Goal: Task Accomplishment & Management: Manage account settings

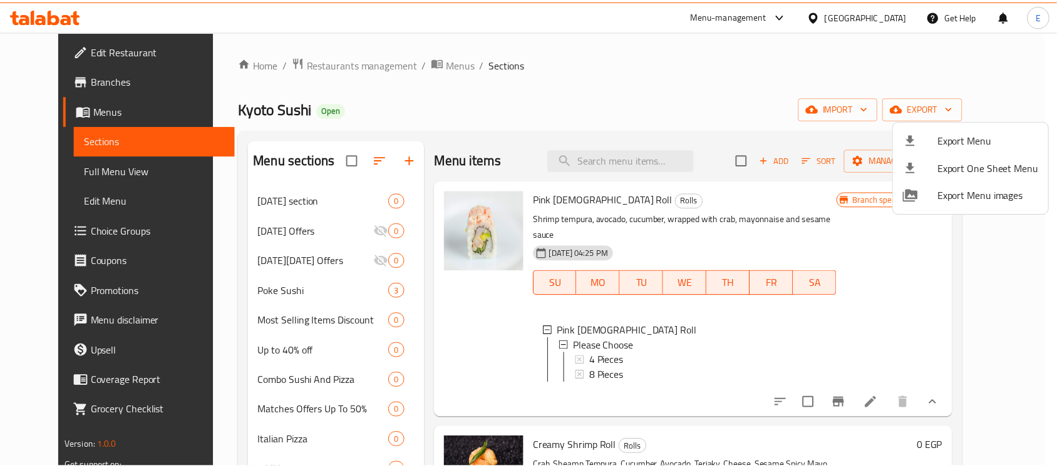
scroll to position [1, 0]
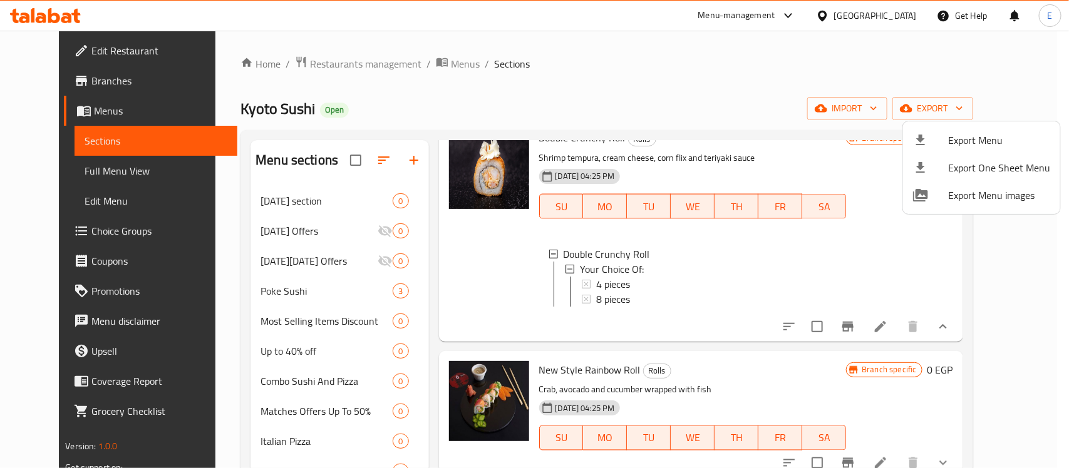
click at [304, 63] on div at bounding box center [534, 234] width 1069 height 468
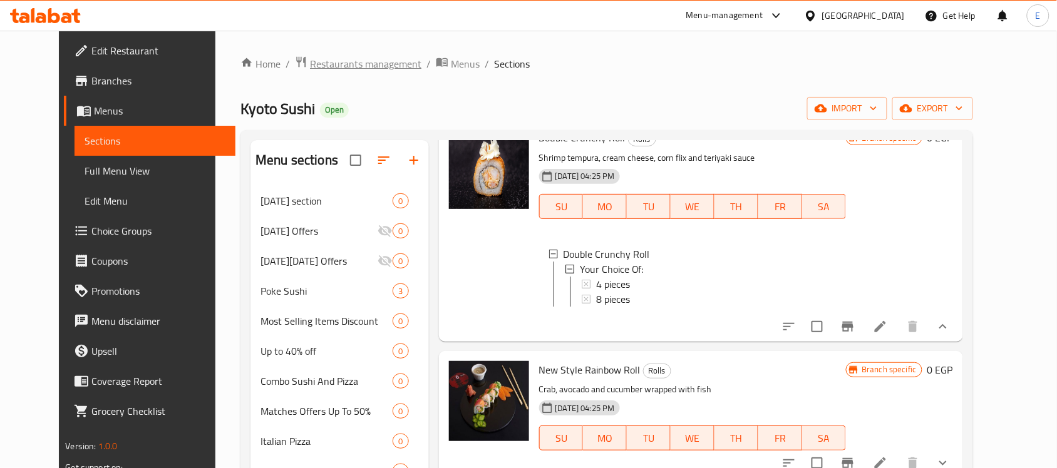
click at [310, 63] on span "Restaurants management" at bounding box center [365, 63] width 111 height 15
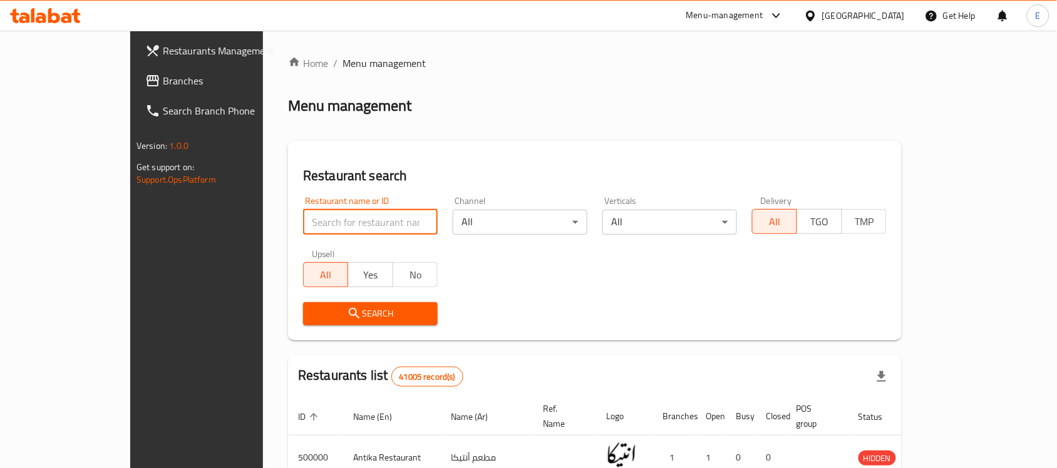
click at [303, 230] on input "search" at bounding box center [370, 222] width 135 height 25
paste input "ح : 750073"
click at [303, 230] on input "ح : 750073" at bounding box center [370, 222] width 135 height 25
type input "ح"
paste input "ح : 750073"
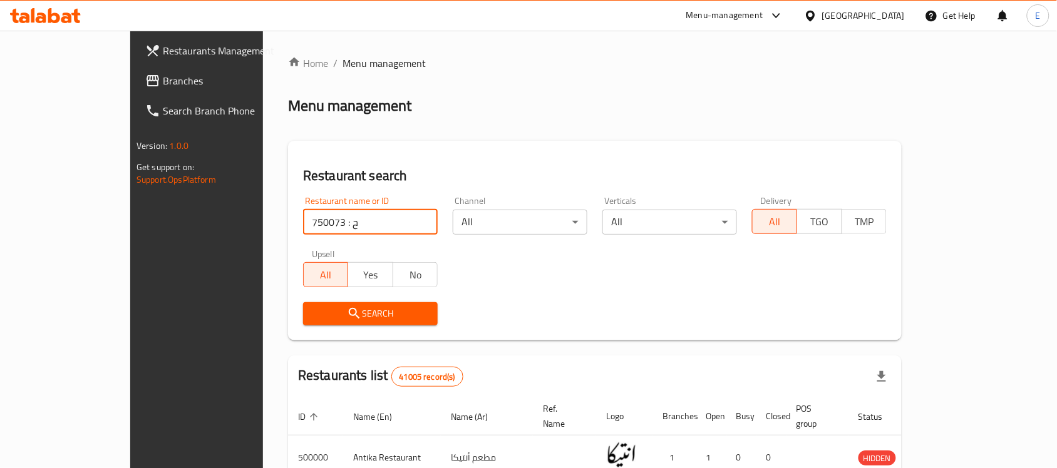
drag, startPoint x: 285, startPoint y: 229, endPoint x: 260, endPoint y: 225, distance: 25.2
click at [303, 225] on input "ح : 750073" at bounding box center [370, 222] width 135 height 25
type input "750073"
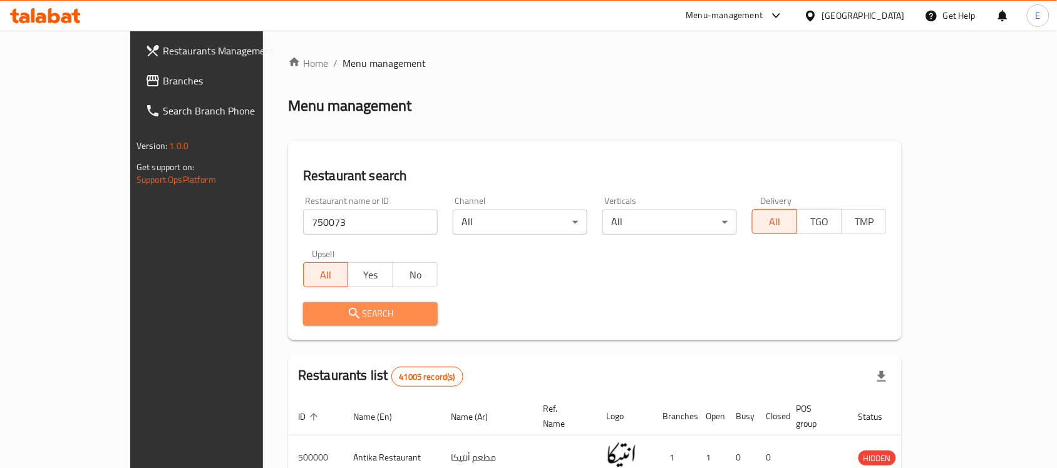
click at [313, 319] on span "Search" at bounding box center [370, 314] width 115 height 16
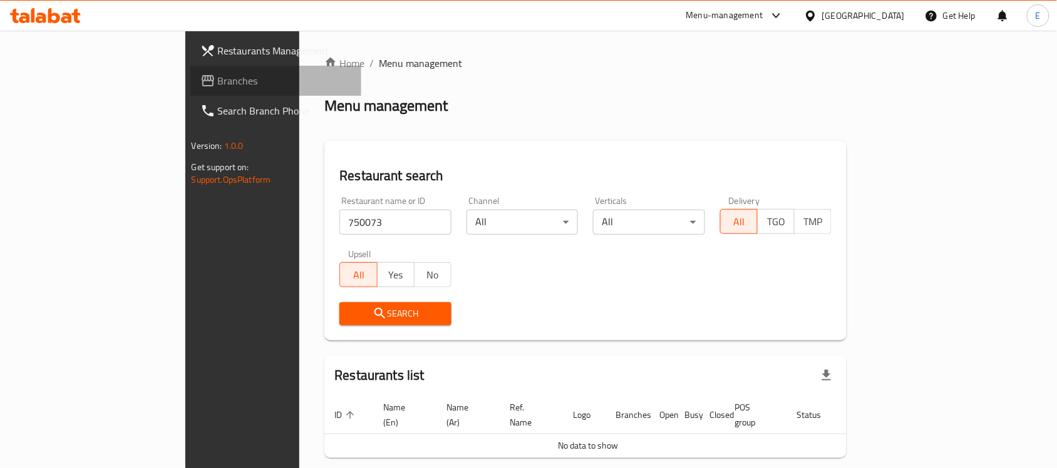
click at [218, 80] on span "Branches" at bounding box center [285, 80] width 134 height 15
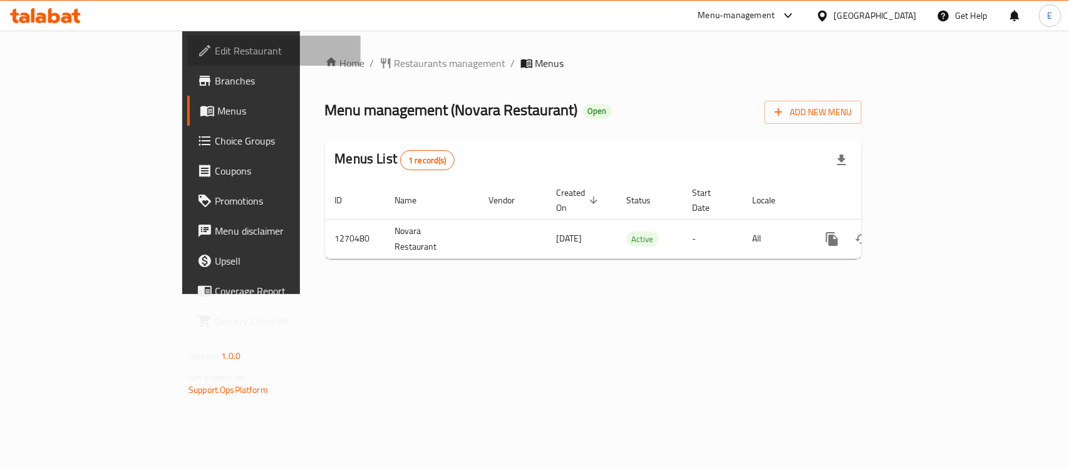
click at [215, 54] on span "Edit Restaurant" at bounding box center [283, 50] width 136 height 15
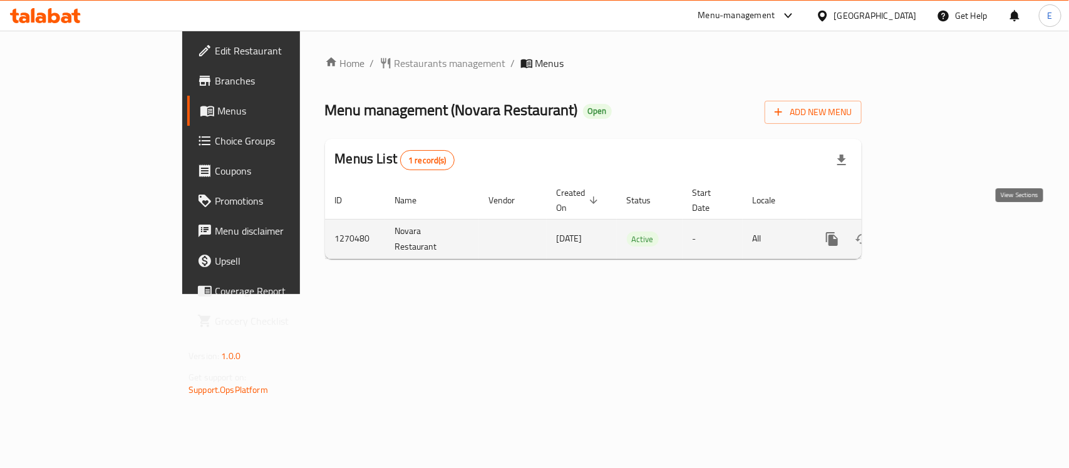
click at [930, 232] on icon "enhanced table" at bounding box center [922, 239] width 15 height 15
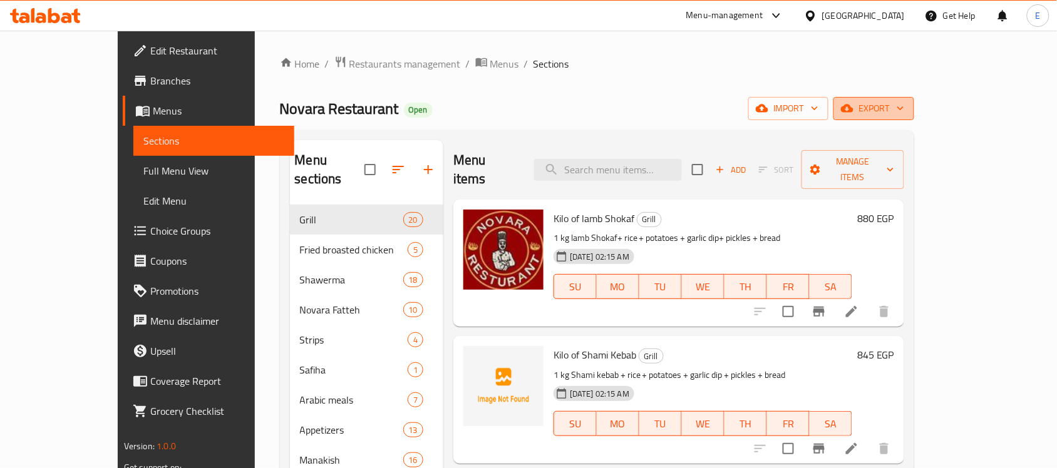
click at [914, 98] on button "export" at bounding box center [873, 108] width 81 height 23
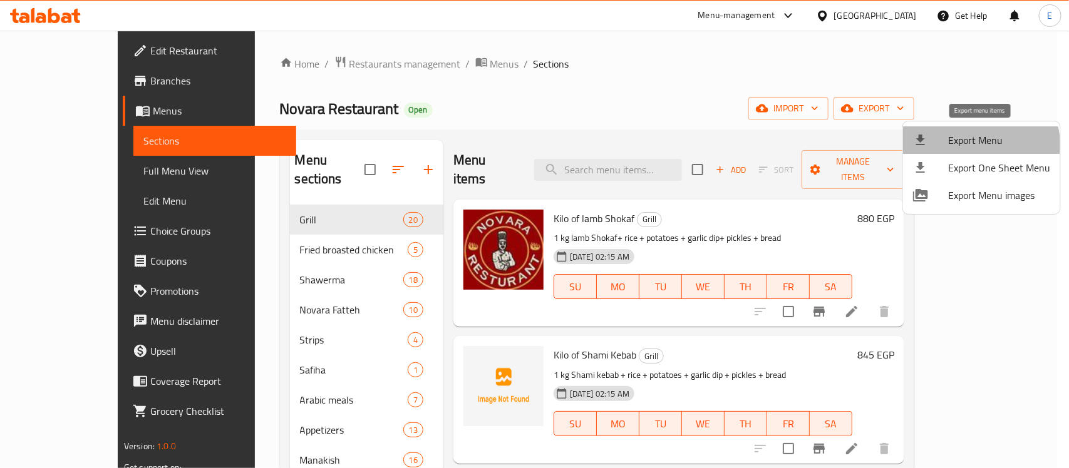
click at [966, 148] on span "Export Menu" at bounding box center [999, 140] width 102 height 15
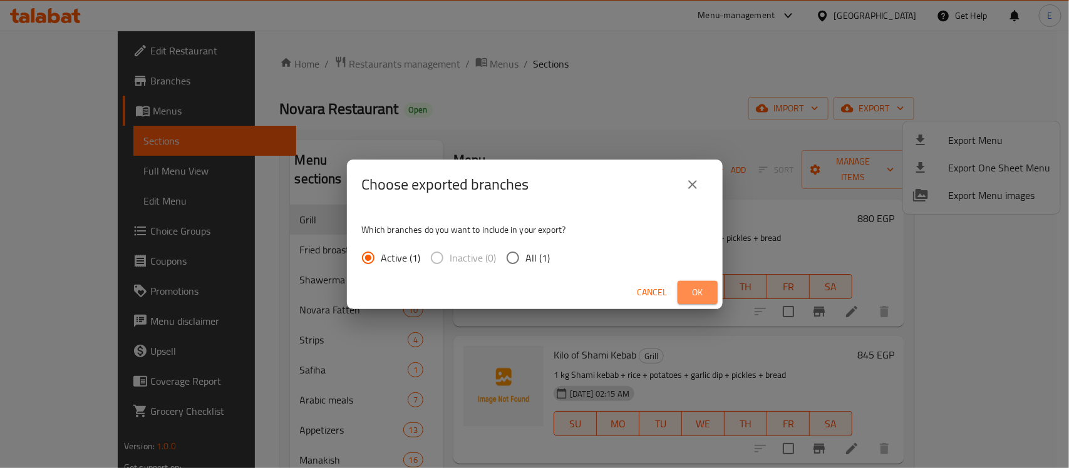
click at [711, 295] on button "Ok" at bounding box center [698, 292] width 40 height 23
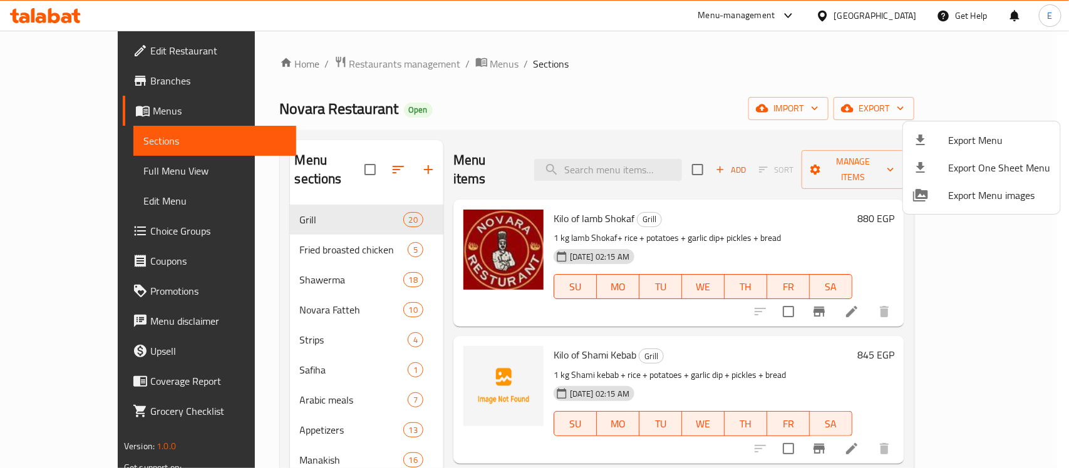
click at [68, 167] on div at bounding box center [534, 234] width 1069 height 468
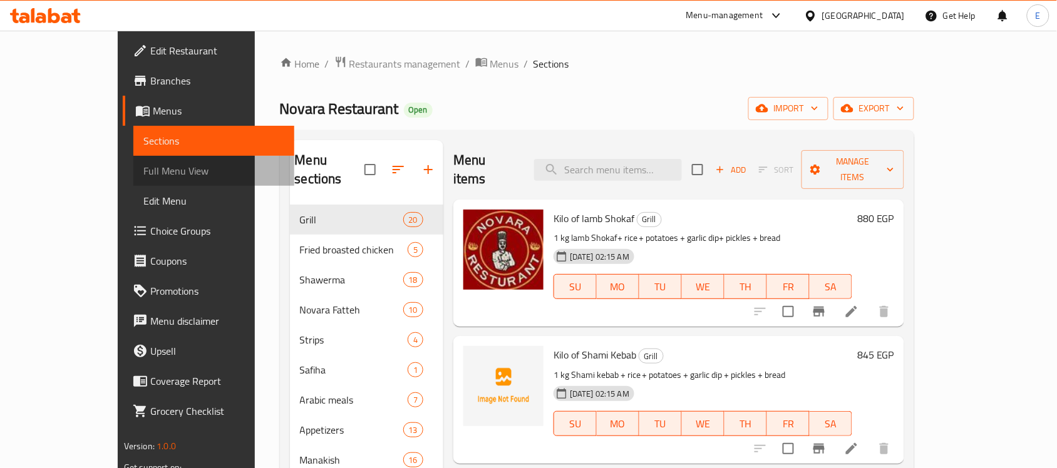
click at [143, 167] on span "Full Menu View" at bounding box center [213, 170] width 141 height 15
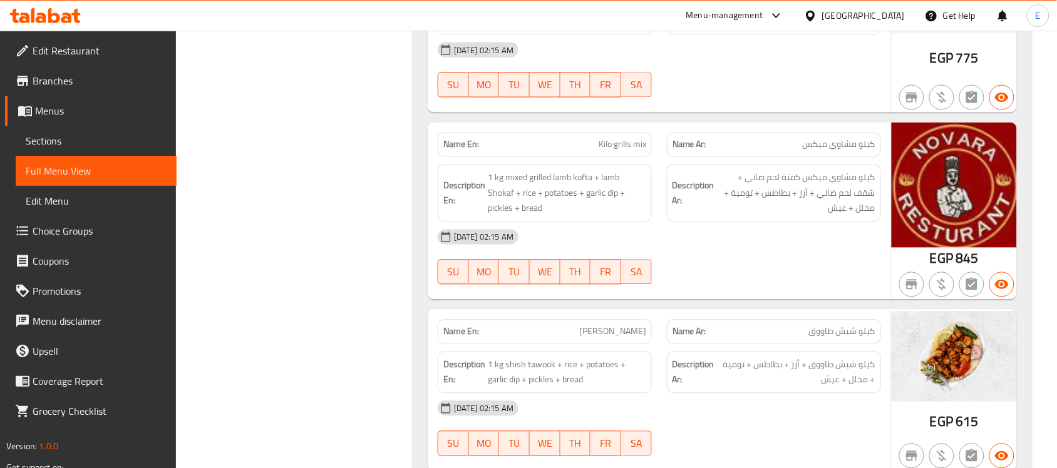
scroll to position [237, 0]
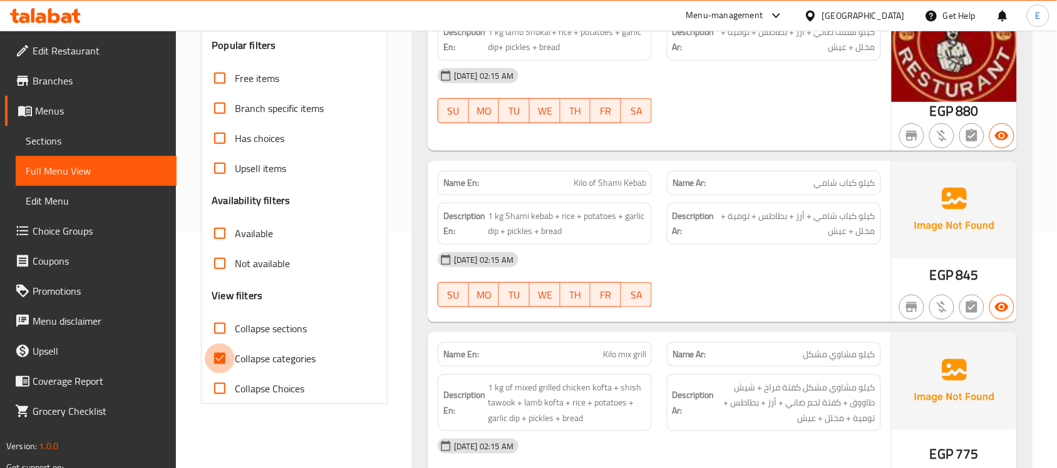
click at [221, 362] on input "Collapse categories" at bounding box center [220, 359] width 30 height 30
checkbox input "false"
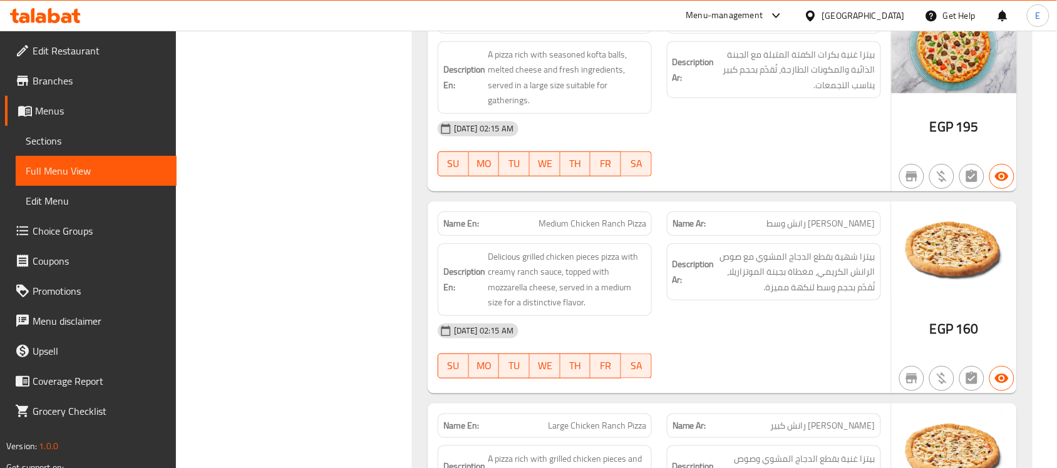
scroll to position [31190, 0]
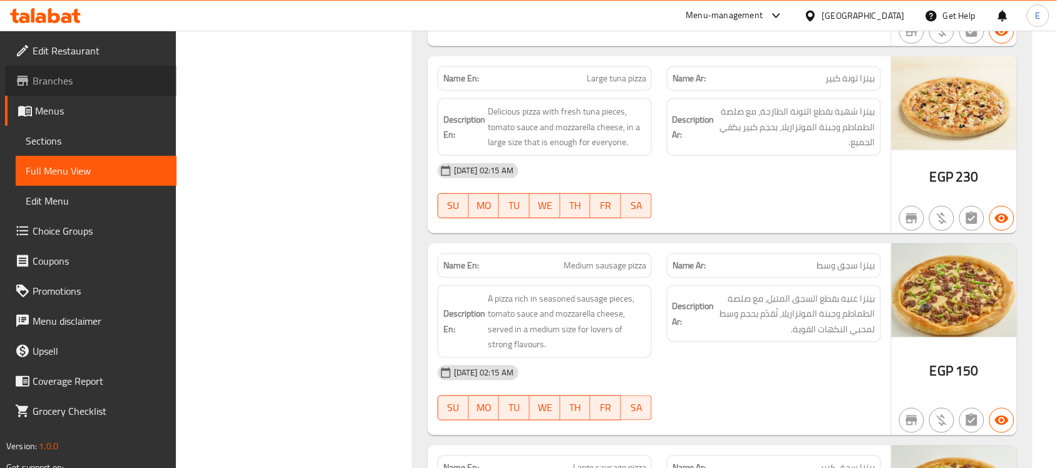
click at [77, 83] on span "Branches" at bounding box center [100, 80] width 134 height 15
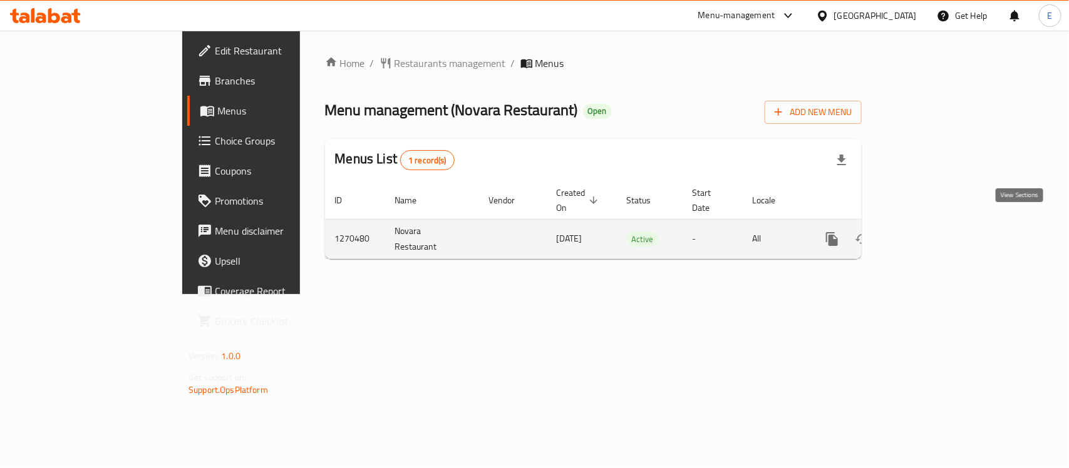
click at [937, 224] on link "enhanced table" at bounding box center [922, 239] width 30 height 30
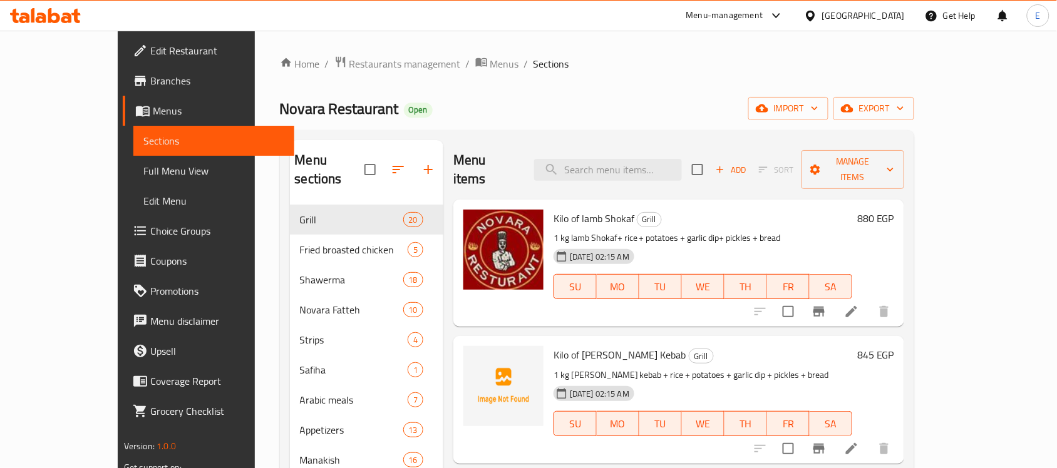
click at [894, 210] on h6 "880 EGP" at bounding box center [875, 219] width 37 height 18
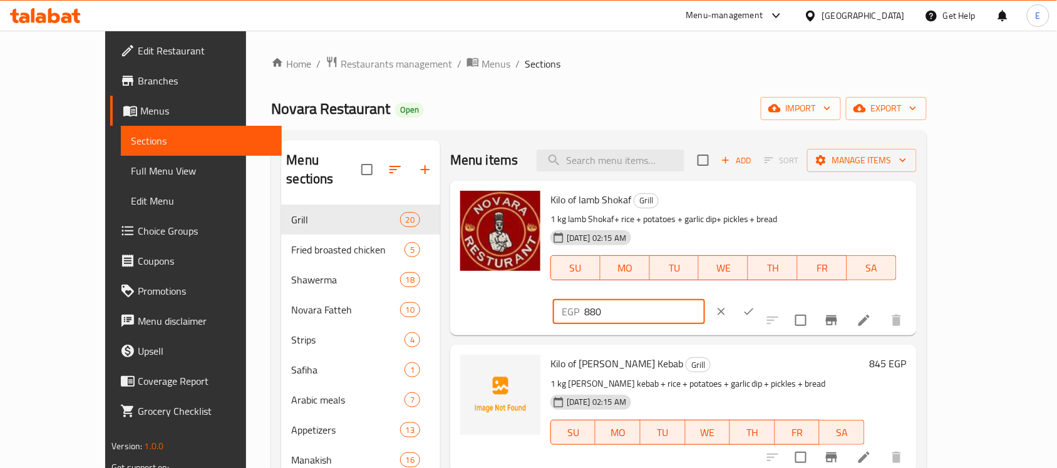
drag, startPoint x: 858, startPoint y: 199, endPoint x: 765, endPoint y: 209, distance: 93.8
click at [765, 209] on div "Kilo of lamb Shokaf Grill 1 kg lamb Shokaf+ rice + potatoes + garlic dip+ pickl…" at bounding box center [728, 258] width 366 height 145
type input "1080"
click at [755, 306] on icon "ok" at bounding box center [749, 312] width 13 height 13
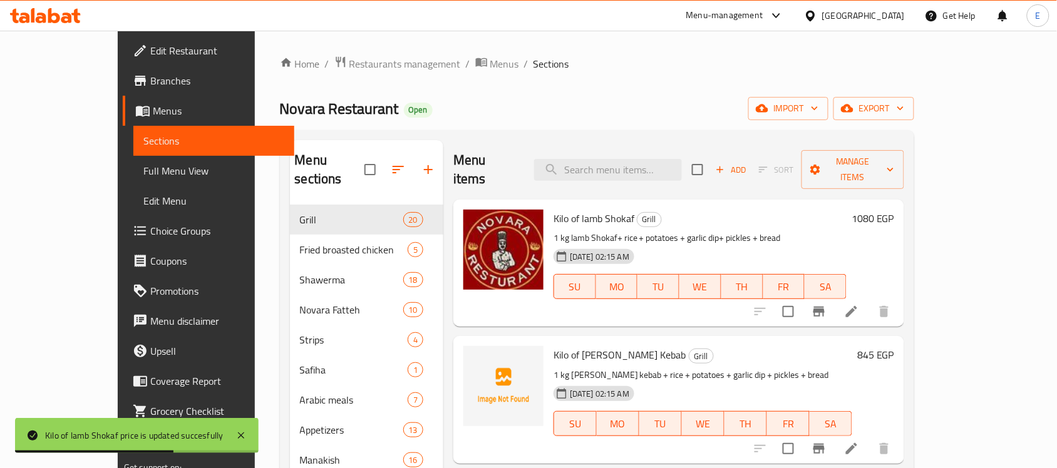
click at [894, 346] on h6 "845 EGP" at bounding box center [875, 355] width 37 height 18
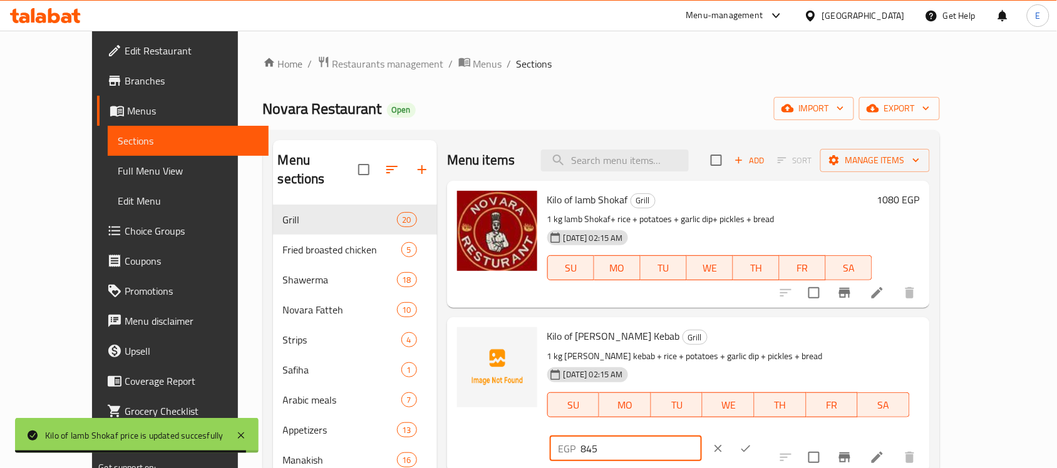
drag, startPoint x: 853, startPoint y: 335, endPoint x: 677, endPoint y: 302, distance: 178.9
click at [677, 302] on div "Kilo of lamb Shokaf Grill 1 kg lamb Shokaf+ rice + potatoes + garlic dip+ pickl…" at bounding box center [688, 243] width 483 height 125
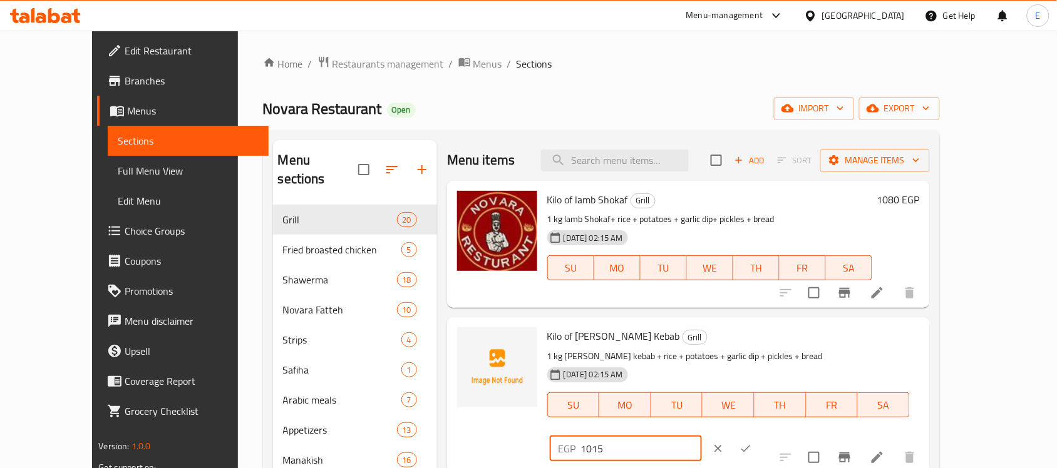
type input "1015"
click at [752, 443] on icon "ok" at bounding box center [746, 449] width 13 height 13
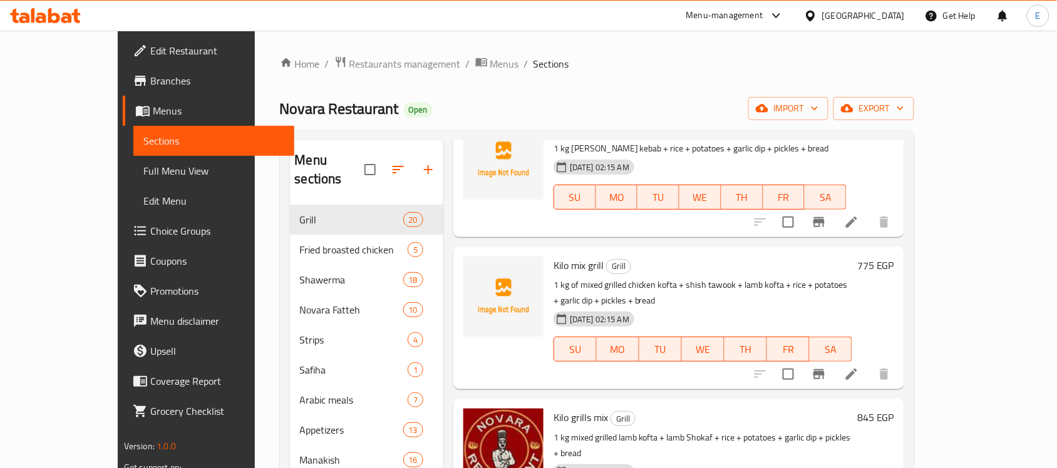
scroll to position [227, 0]
click at [894, 256] on h6 "775 EGP" at bounding box center [875, 265] width 37 height 18
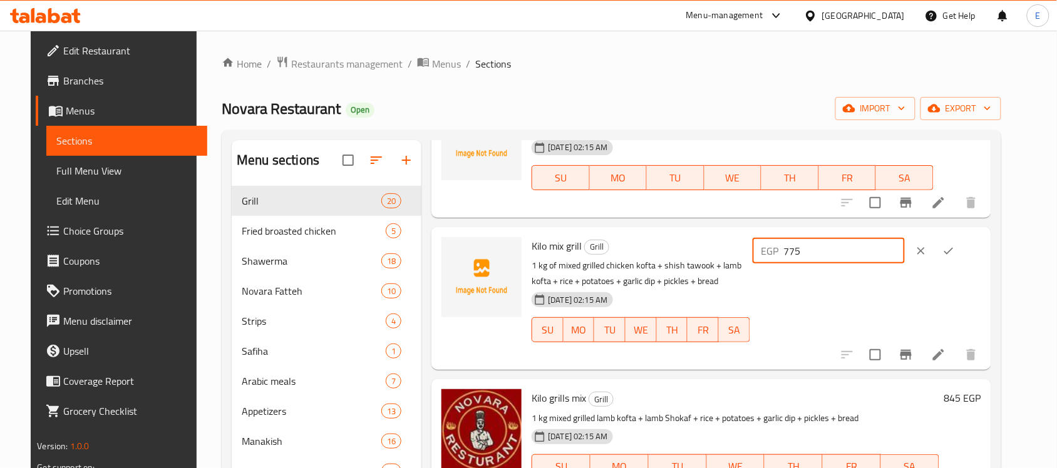
drag, startPoint x: 847, startPoint y: 249, endPoint x: 724, endPoint y: 246, distance: 123.4
click at [724, 246] on div "Kilo mix grill Grill 1 kg of mixed grilled chicken kofta + shish tawook + lamb …" at bounding box center [756, 298] width 459 height 133
type input "945"
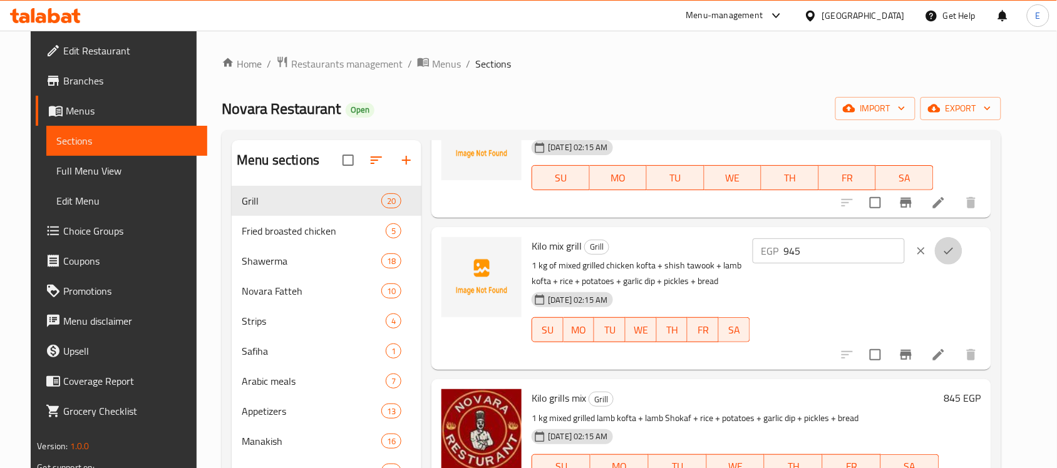
click at [962, 241] on button "ok" at bounding box center [949, 251] width 28 height 28
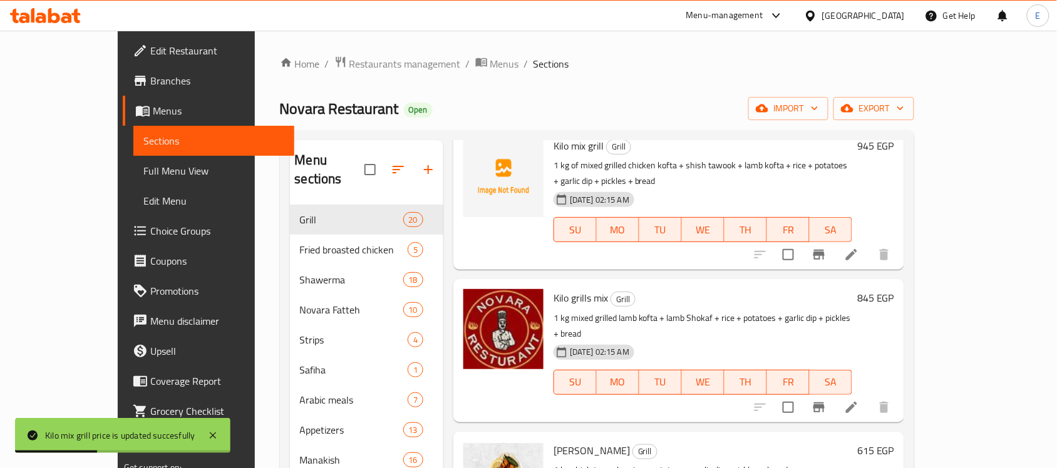
scroll to position [365, 0]
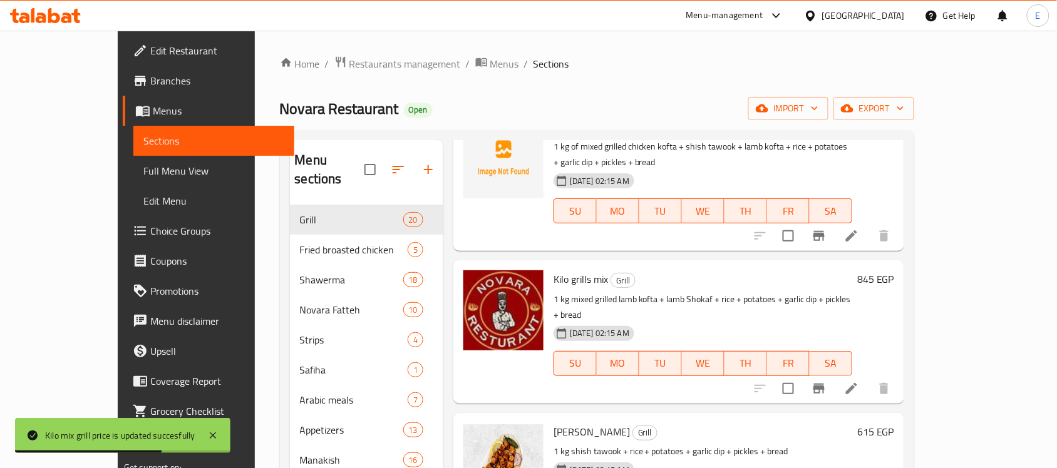
click at [894, 271] on h6 "845 EGP" at bounding box center [875, 280] width 37 height 18
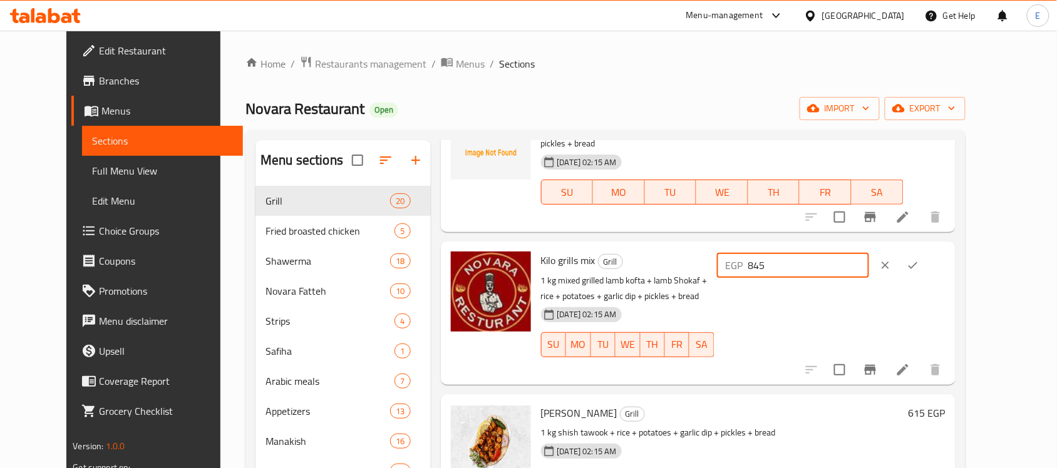
drag, startPoint x: 860, startPoint y: 250, endPoint x: 721, endPoint y: 246, distance: 138.5
click at [721, 247] on div "Kilo grills mix Grill 1 kg mixed grilled lamb kofta + lamb Shokaf + rice + pota…" at bounding box center [743, 313] width 415 height 133
type input "1050"
click at [919, 259] on icon "ok" at bounding box center [913, 265] width 13 height 13
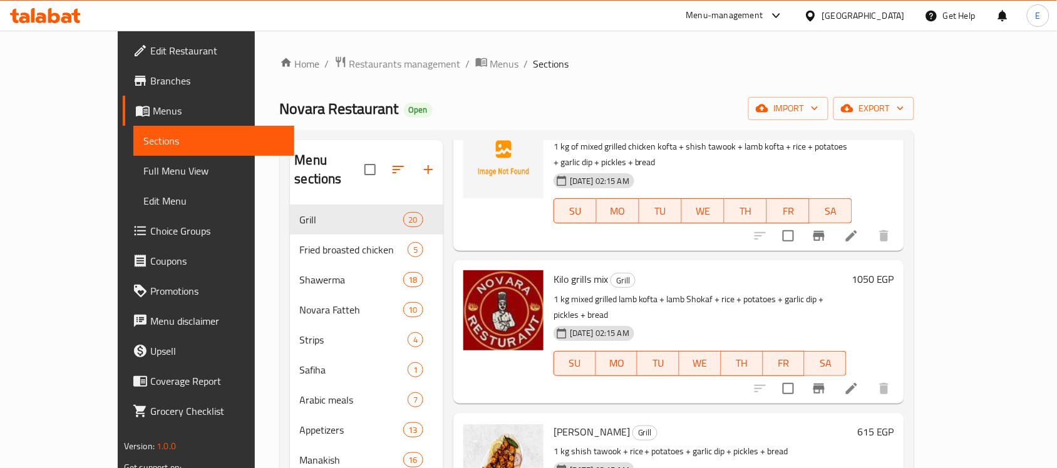
click at [894, 423] on h6 "615 EGP" at bounding box center [875, 432] width 37 height 18
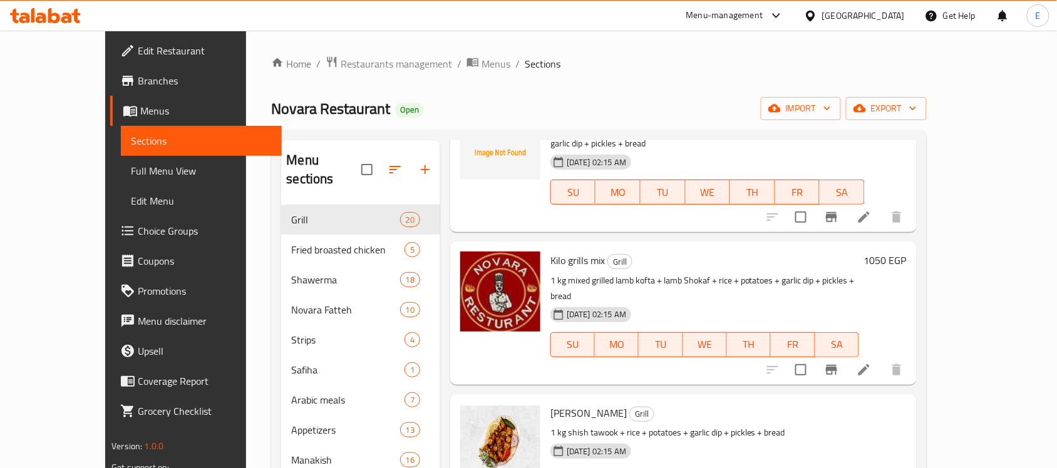
drag, startPoint x: 862, startPoint y: 393, endPoint x: 721, endPoint y: 371, distance: 143.1
click at [721, 400] on div "Kilo shish tawook Grill 1 kg shish tawook + rice + potatoes + garlic dip + pick…" at bounding box center [728, 472] width 366 height 145
type input "745"
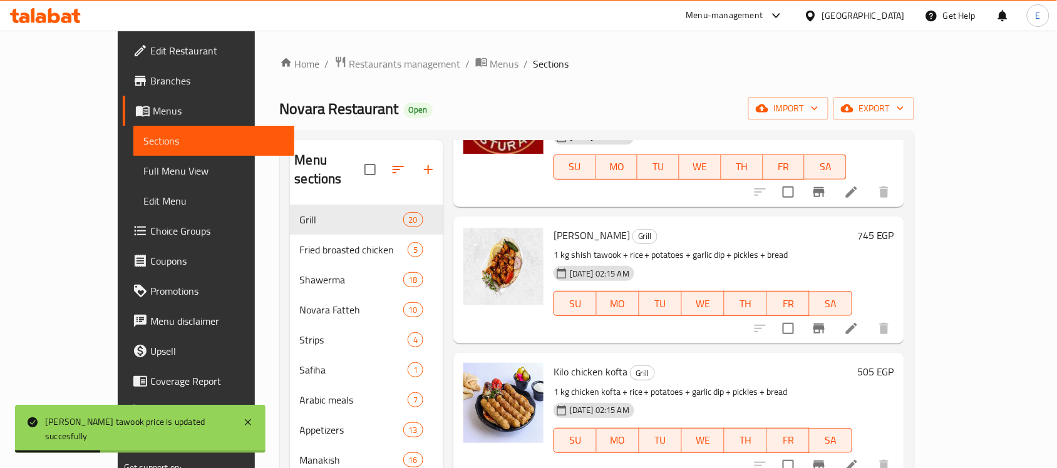
scroll to position [564, 0]
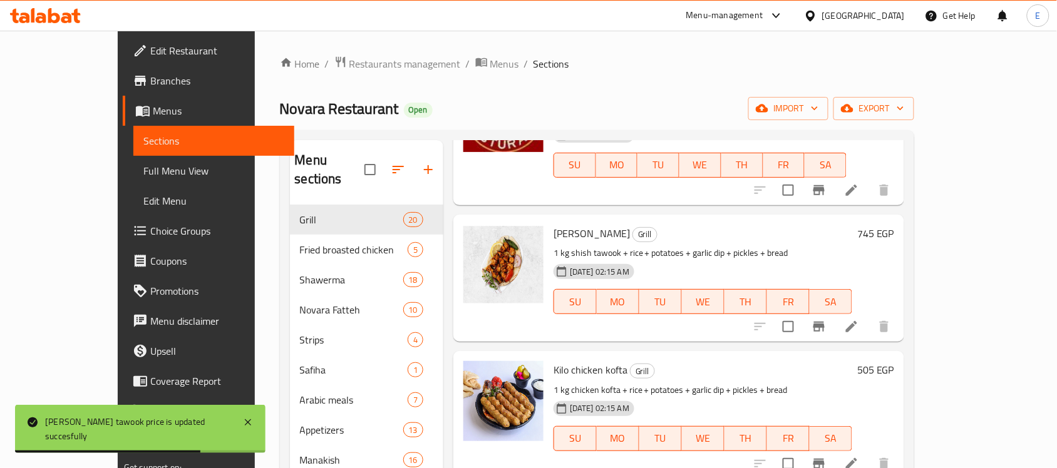
click at [894, 361] on h6 "505 EGP" at bounding box center [875, 370] width 37 height 18
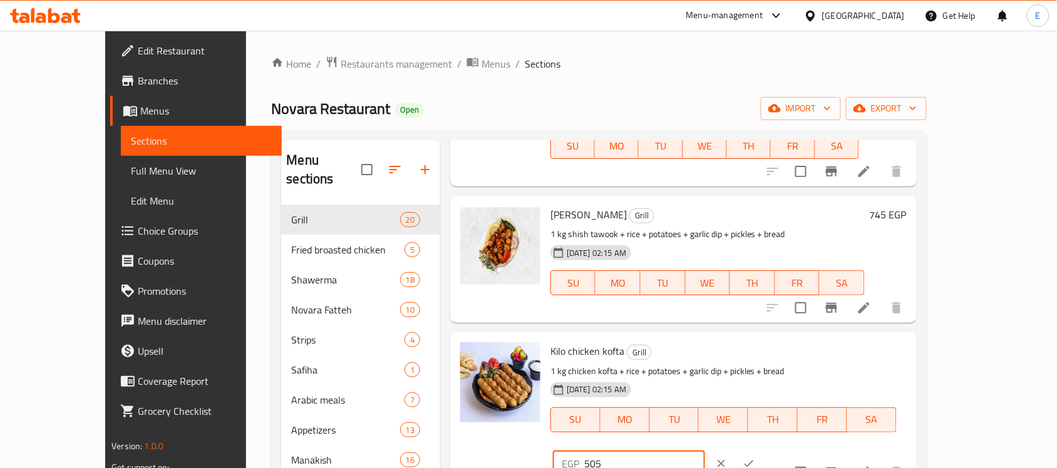
drag, startPoint x: 862, startPoint y: 324, endPoint x: 769, endPoint y: 319, distance: 93.4
click at [769, 338] on div "Kilo chicken kofta Grill 1 kg chicken kofta + rice + potatoes + garlic dip + pi…" at bounding box center [728, 410] width 366 height 145
type input "610"
click at [754, 460] on icon "ok" at bounding box center [749, 463] width 9 height 7
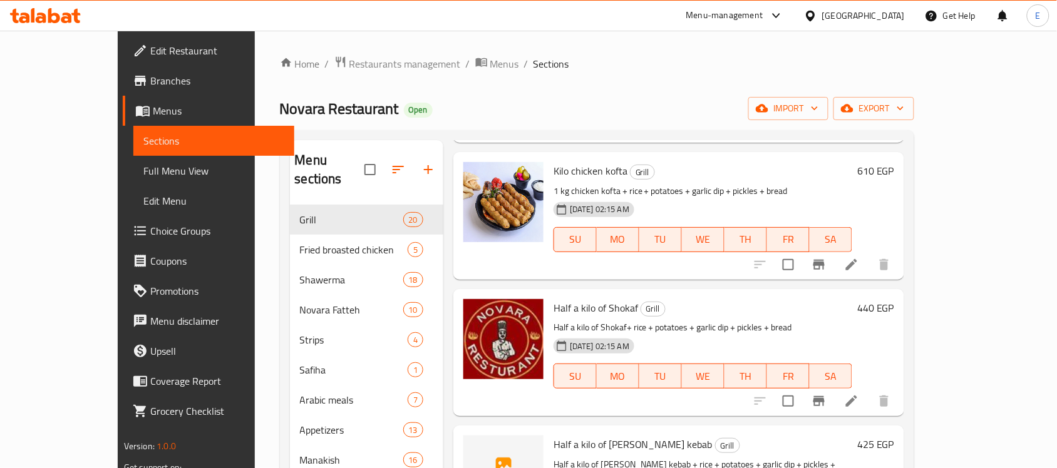
scroll to position [768, 0]
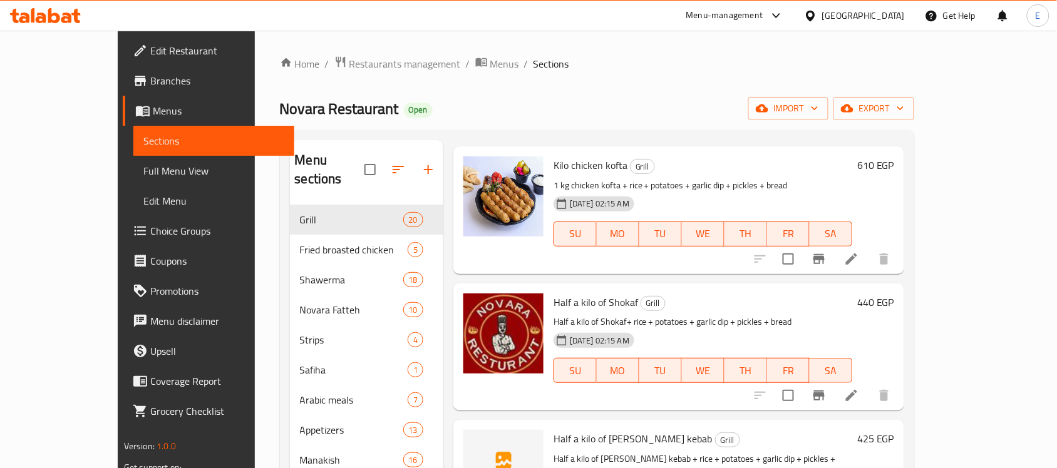
click at [894, 294] on h6 "440 EGP" at bounding box center [875, 303] width 37 height 18
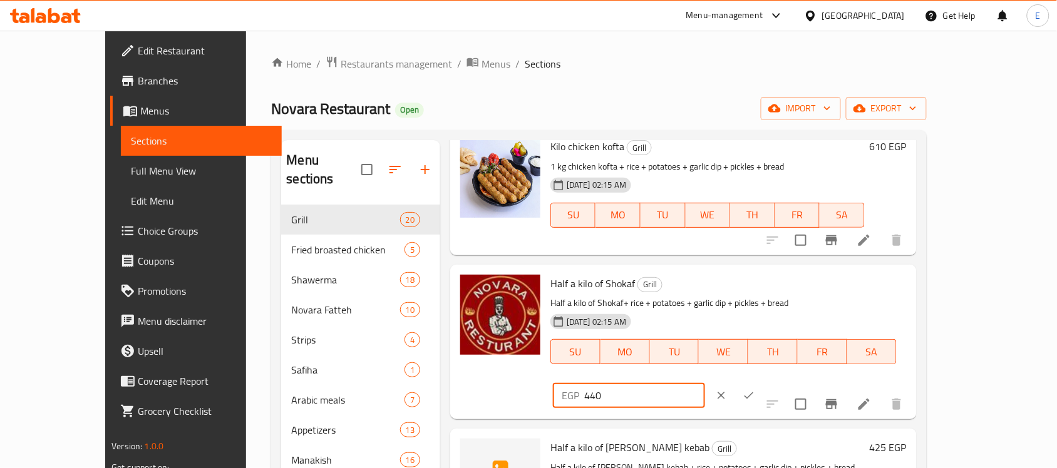
drag, startPoint x: 831, startPoint y: 255, endPoint x: 803, endPoint y: 255, distance: 28.2
click at [705, 383] on div "EGP 440 ​" at bounding box center [629, 395] width 152 height 25
type input "540"
click at [755, 389] on icon "ok" at bounding box center [749, 395] width 13 height 13
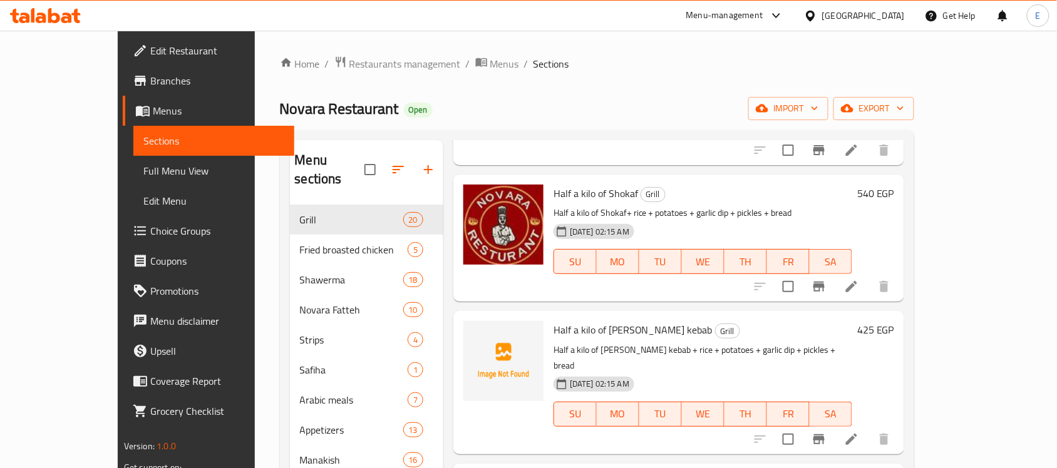
scroll to position [884, 0]
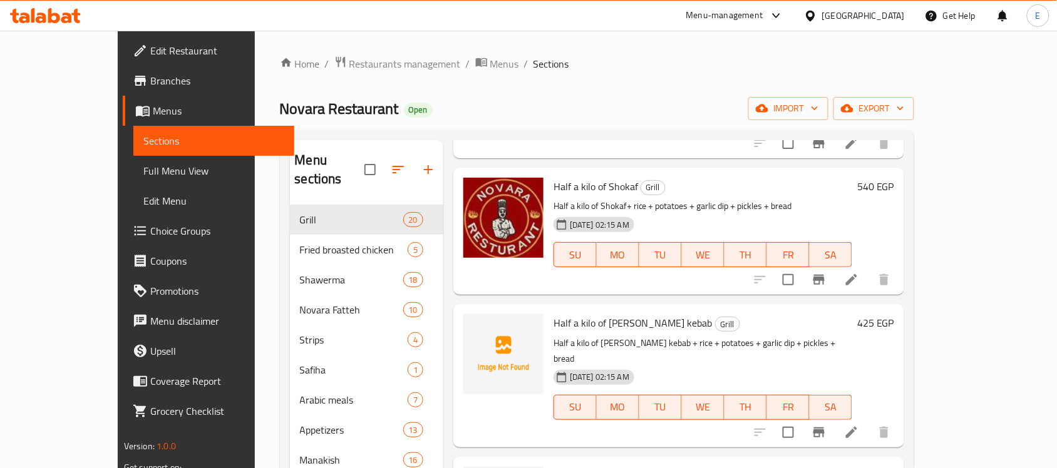
click at [894, 314] on h6 "425 EGP" at bounding box center [875, 323] width 37 height 18
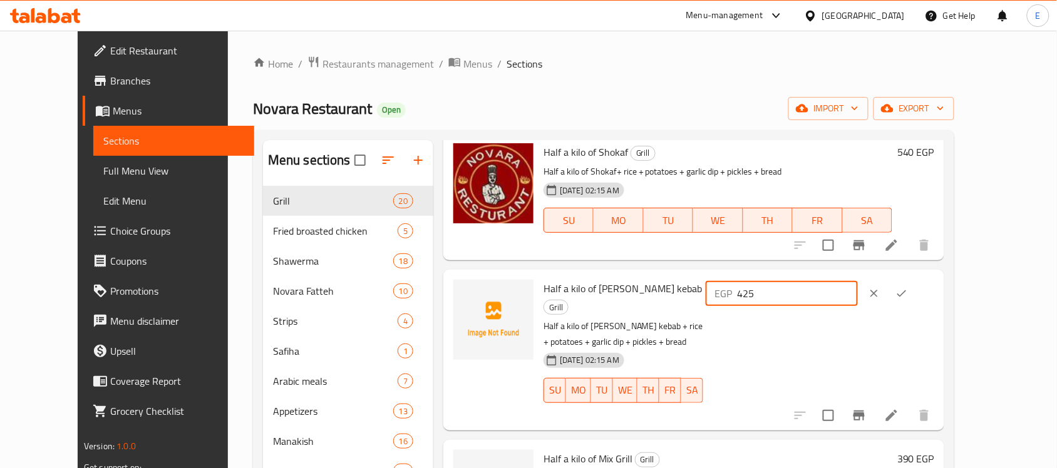
drag, startPoint x: 863, startPoint y: 276, endPoint x: 776, endPoint y: 277, distance: 86.4
click at [776, 277] on div "Half a kilo of [PERSON_NAME] kebab Grill Half a kilo of [PERSON_NAME] kebab + r…" at bounding box center [739, 350] width 401 height 150
type input "510"
click at [908, 287] on icon "ok" at bounding box center [901, 293] width 13 height 13
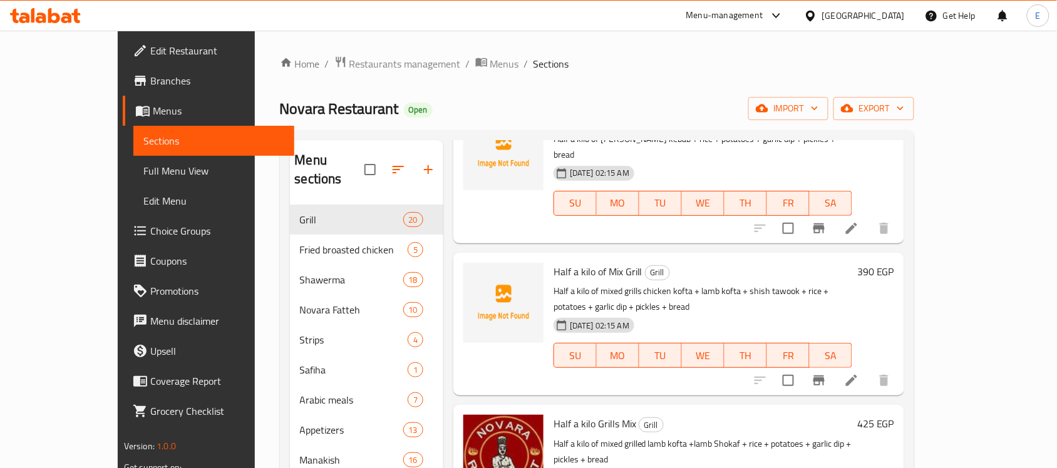
scroll to position [1082, 0]
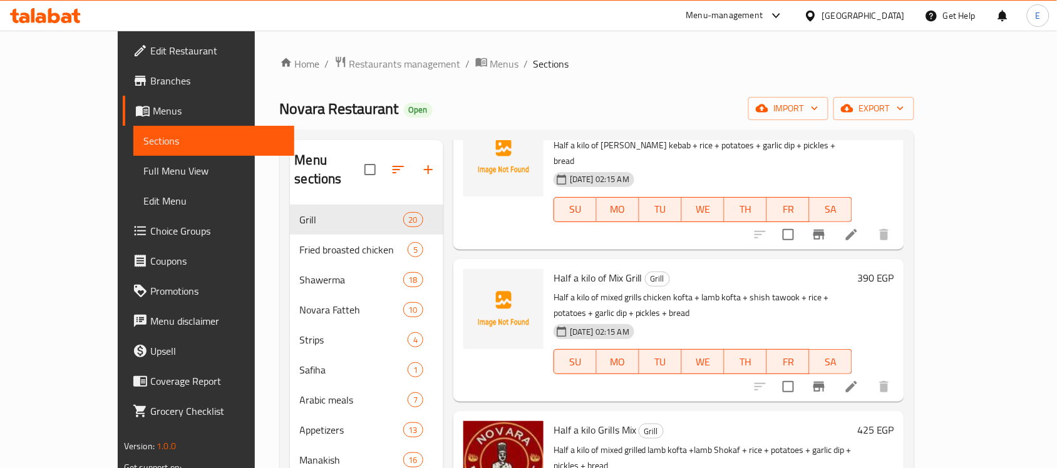
click at [894, 269] on h6 "390 EGP" at bounding box center [875, 278] width 37 height 18
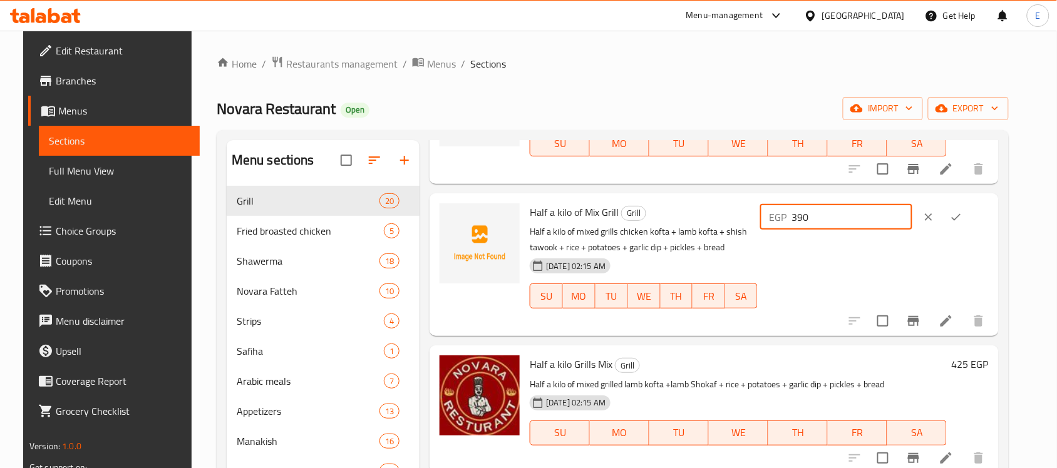
drag, startPoint x: 843, startPoint y: 210, endPoint x: 738, endPoint y: 212, distance: 105.8
click at [738, 212] on div "Half a kilo of Mix Grill Grill Half a kilo of mixed grills chicken kofta + lamb…" at bounding box center [759, 265] width 469 height 133
type input "475"
click at [962, 214] on icon "ok" at bounding box center [956, 217] width 13 height 13
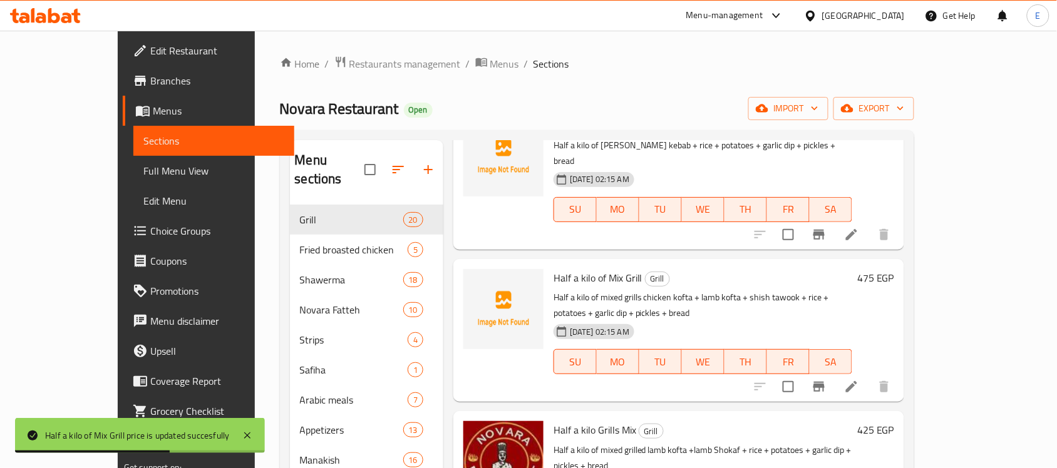
click at [894, 421] on h6 "425 EGP" at bounding box center [875, 430] width 37 height 18
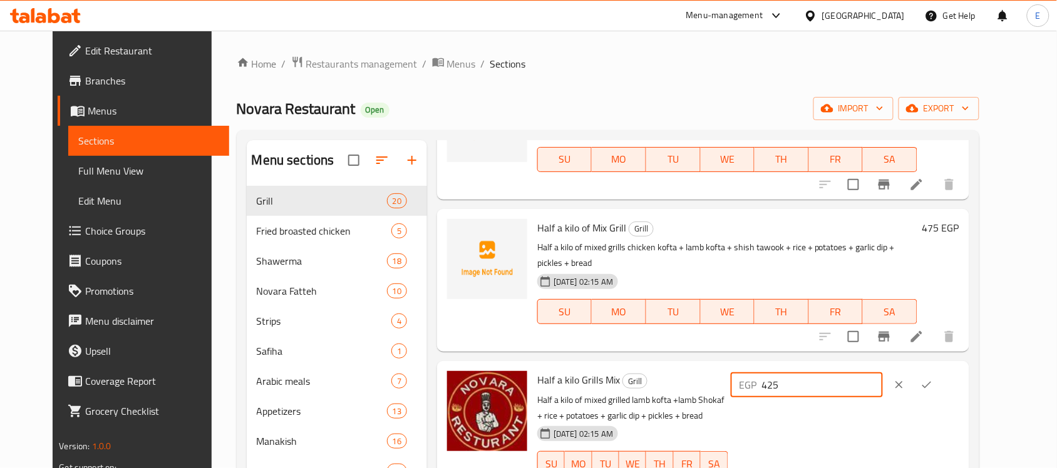
drag, startPoint x: 855, startPoint y: 358, endPoint x: 781, endPoint y: 353, distance: 74.1
click at [781, 366] on div "Half a kilo Grills Mix Grill Half a kilo of mixed grilled lamb kofta +lamb Shok…" at bounding box center [748, 432] width 432 height 133
type input "540"
click at [932, 382] on icon "ok" at bounding box center [926, 385] width 9 height 7
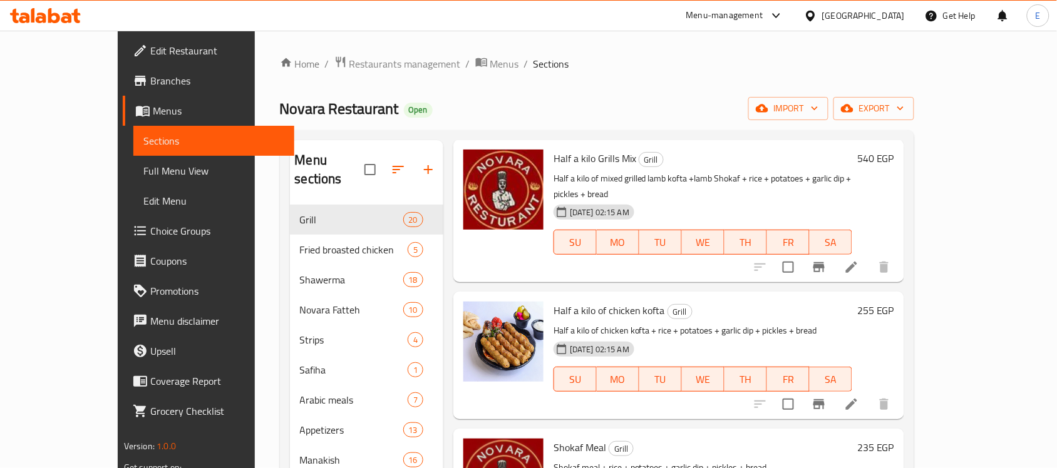
scroll to position [1354, 0]
click at [894, 301] on h6 "255 EGP" at bounding box center [875, 310] width 37 height 18
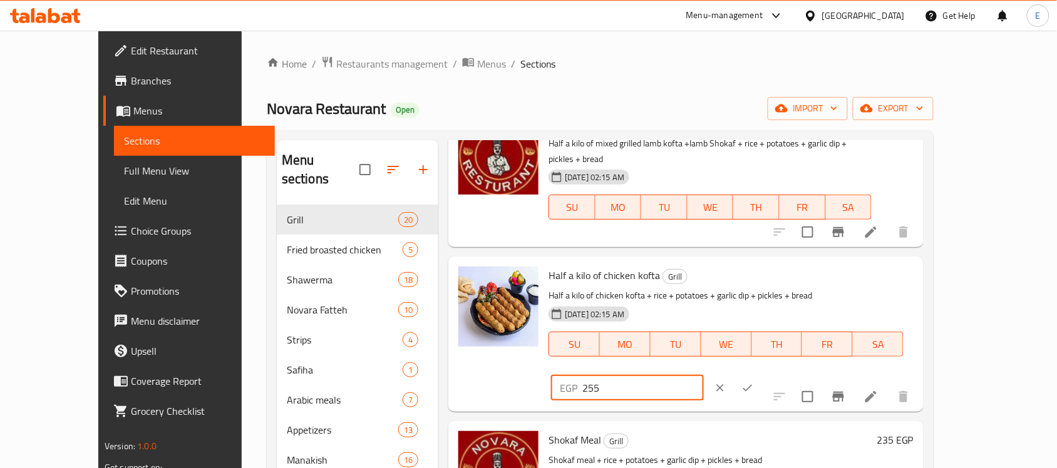
drag, startPoint x: 855, startPoint y: 215, endPoint x: 764, endPoint y: 215, distance: 91.4
click at [764, 262] on div "Half a kilo of chicken kofta Grill Half a kilo of chicken kofta + rice + potato…" at bounding box center [731, 334] width 375 height 145
type input "305"
click at [754, 382] on icon "ok" at bounding box center [747, 388] width 13 height 13
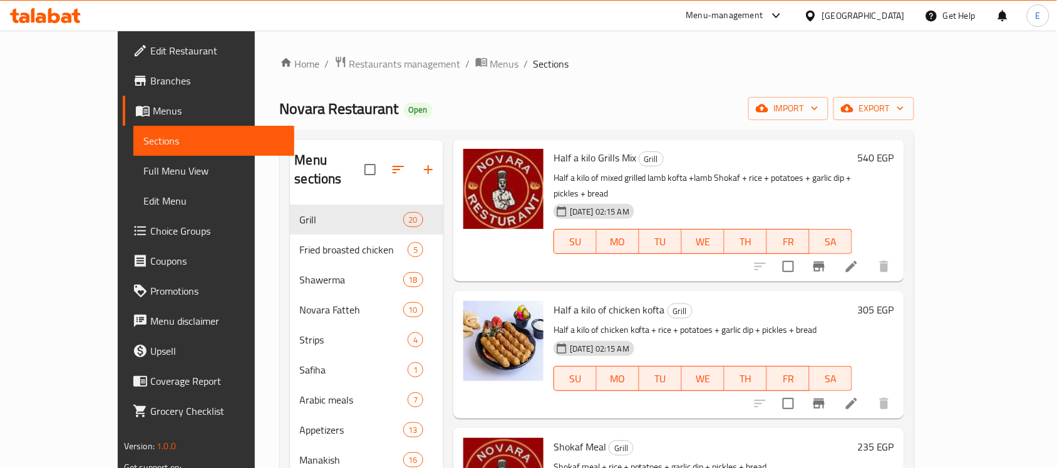
click at [894, 438] on h6 "235 EGP" at bounding box center [875, 447] width 37 height 18
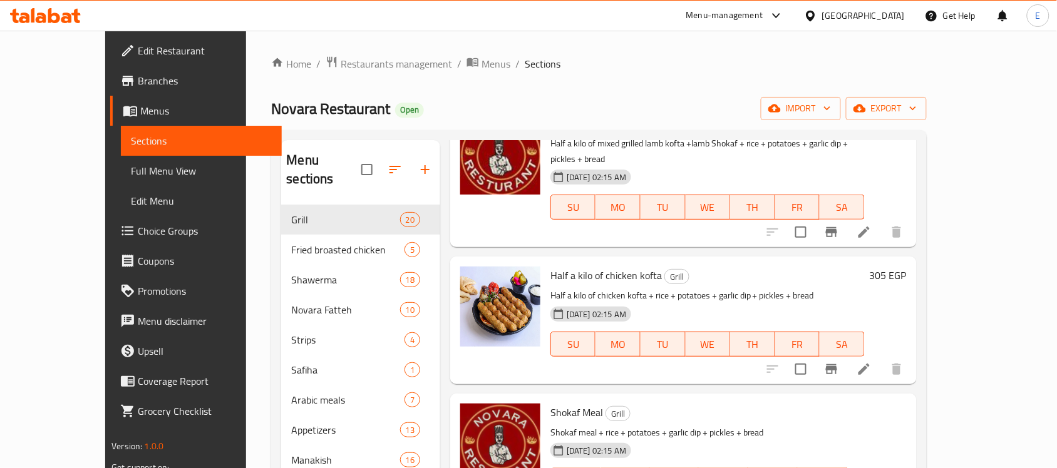
drag, startPoint x: 862, startPoint y: 349, endPoint x: 768, endPoint y: 343, distance: 94.8
click at [768, 399] on div "Shokaf Meal Grill Shokaf meal + rice + potatoes + garlic dip + pickles + bread …" at bounding box center [728, 471] width 366 height 145
type input "305"
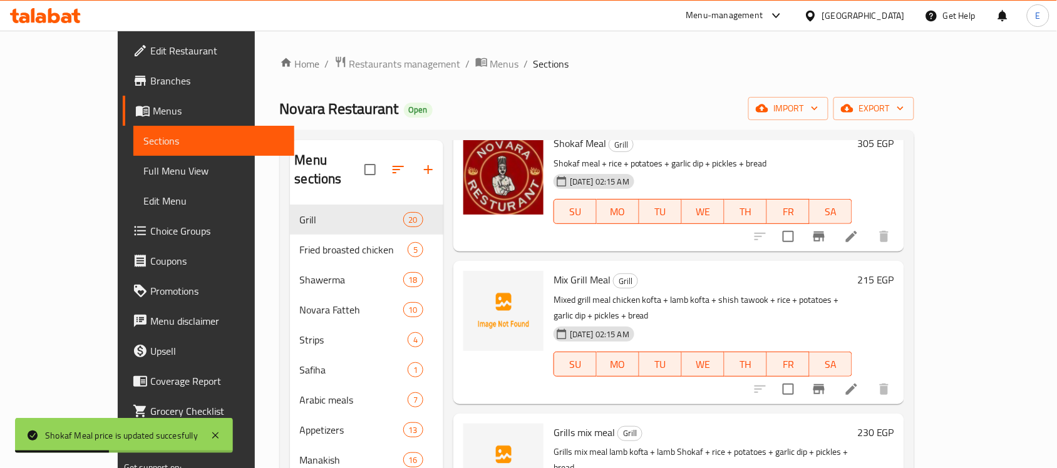
scroll to position [1660, 0]
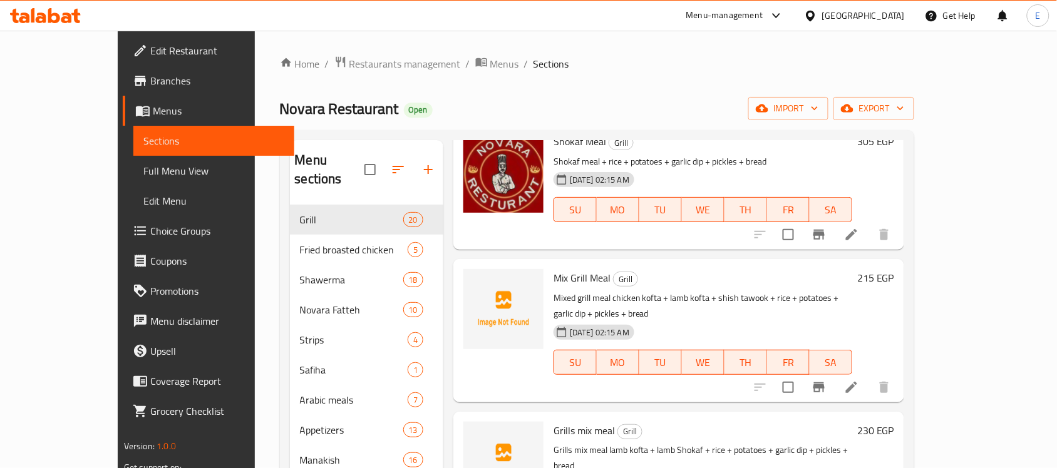
click at [894, 269] on h6 "215 EGP" at bounding box center [875, 278] width 37 height 18
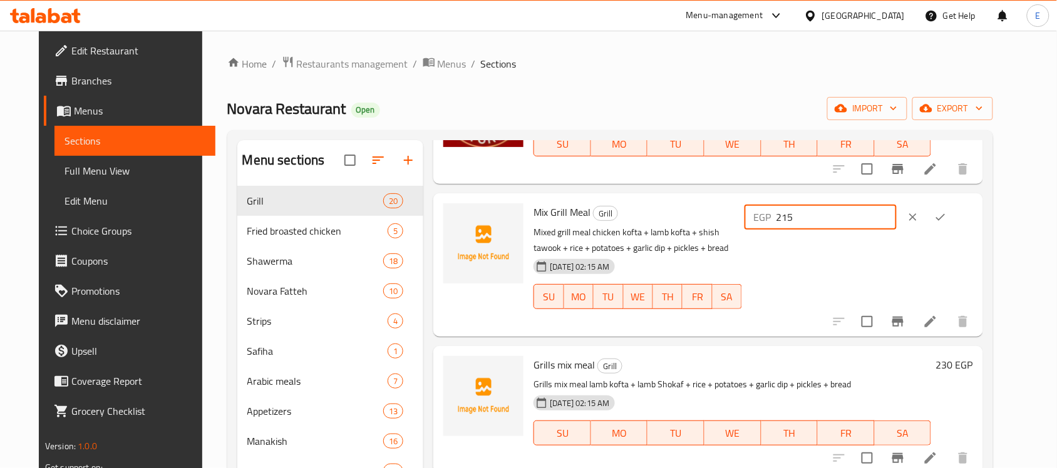
drag, startPoint x: 863, startPoint y: 186, endPoint x: 740, endPoint y: 183, distance: 123.4
click at [740, 199] on div "Mix Grill Meal Grill Mixed grill meal chicken kofta + lamb kofta + shish tawook…" at bounding box center [753, 265] width 450 height 133
type input "270"
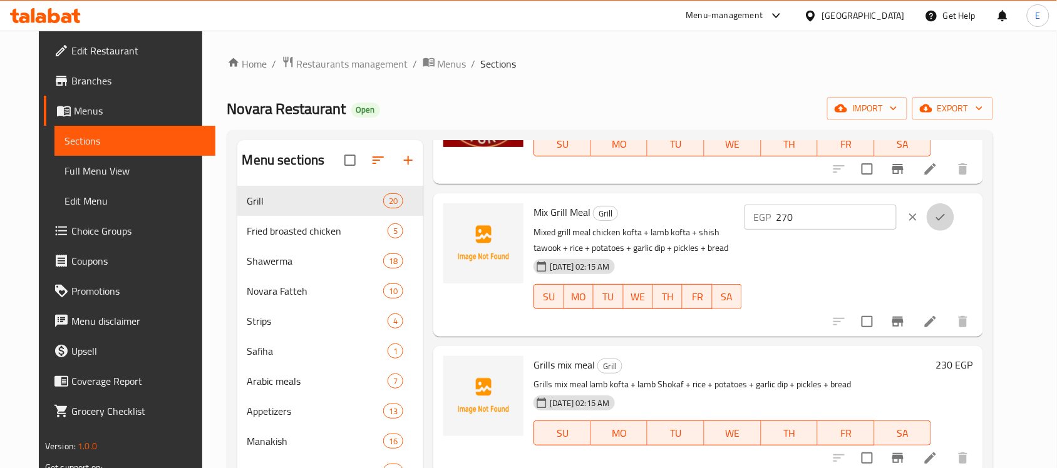
click at [947, 211] on icon "ok" at bounding box center [940, 217] width 13 height 13
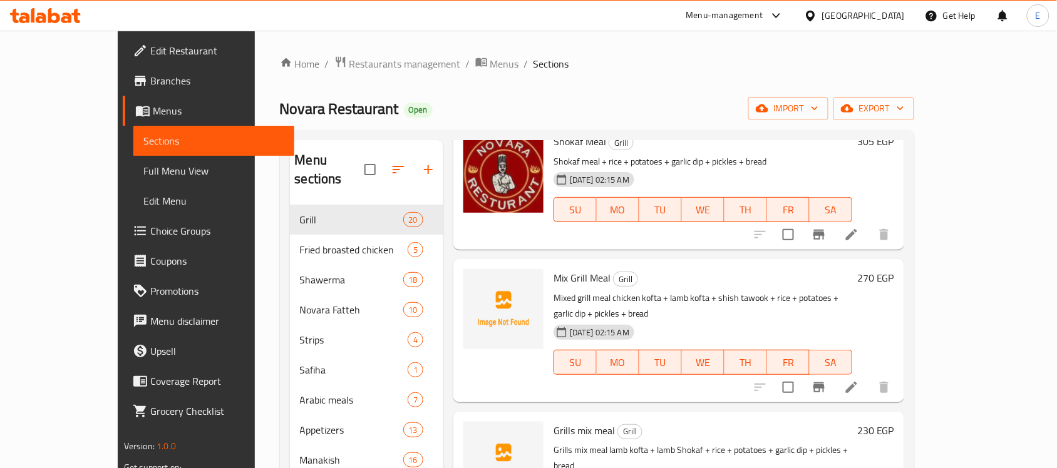
click at [894, 422] on h6 "230 EGP" at bounding box center [875, 431] width 37 height 18
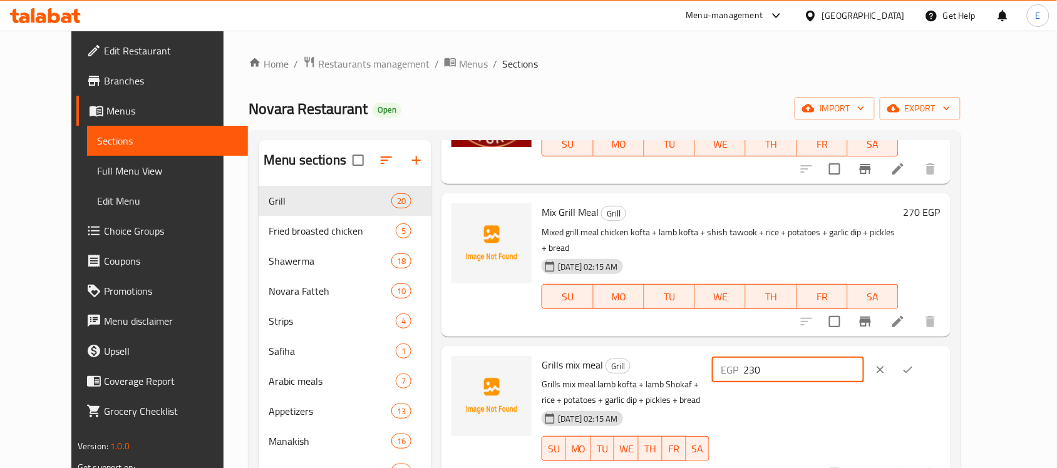
drag, startPoint x: 864, startPoint y: 320, endPoint x: 755, endPoint y: 326, distance: 109.7
click at [755, 351] on div "Grills mix meal Grill Grills mix meal lamb kofta + lamb Shokaf + rice + potatoe…" at bounding box center [741, 417] width 409 height 133
type input "285"
click at [914, 364] on icon "ok" at bounding box center [908, 370] width 13 height 13
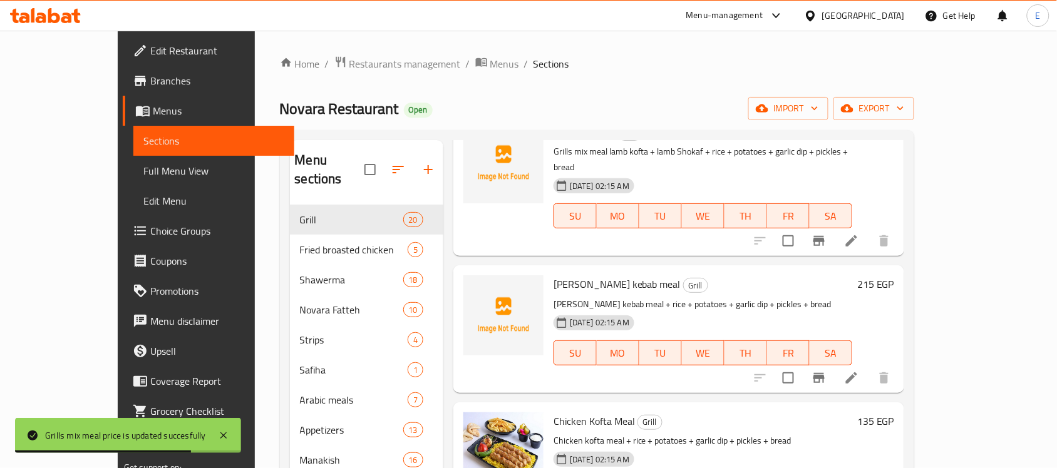
scroll to position [1860, 0]
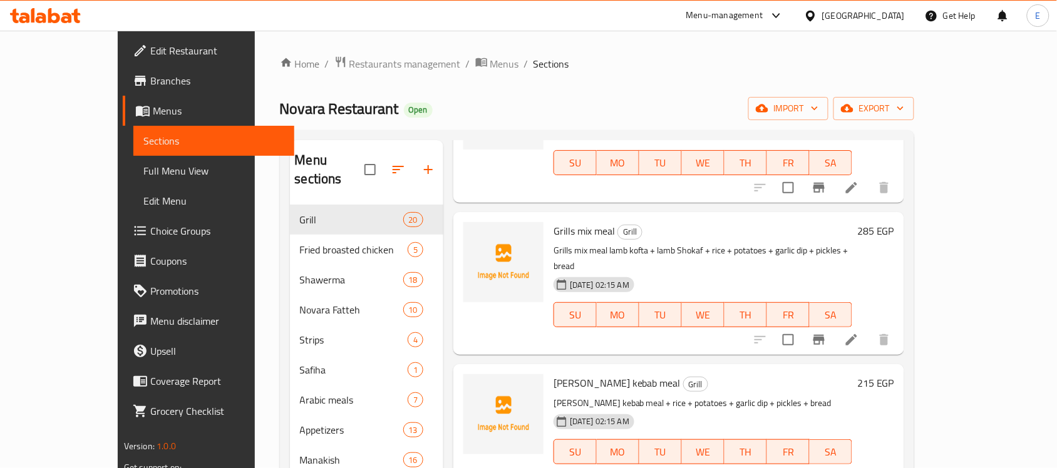
click at [894, 374] on h6 "215 EGP" at bounding box center [875, 383] width 37 height 18
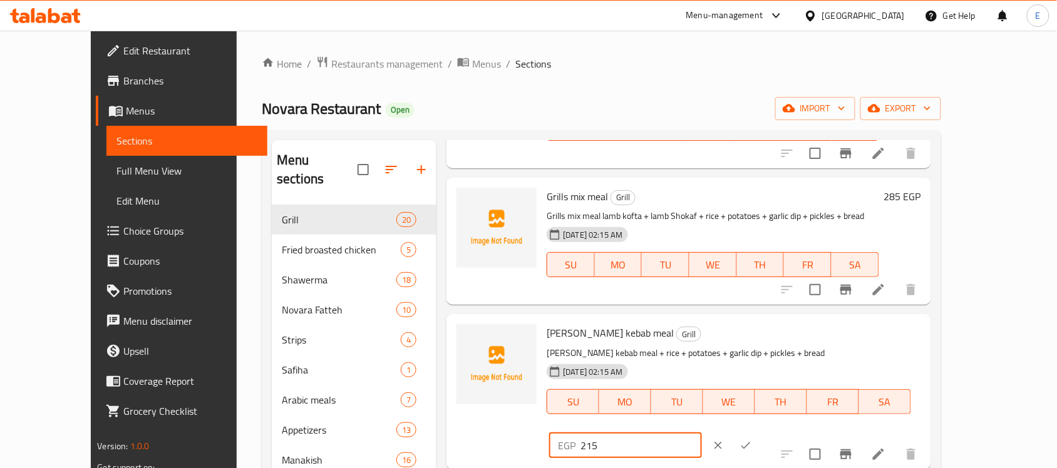
drag, startPoint x: 856, startPoint y: 257, endPoint x: 728, endPoint y: 237, distance: 129.3
click at [728, 314] on div "[PERSON_NAME] kebab meal Grill [PERSON_NAME] kebab meal + rice + potatoes + gar…" at bounding box center [688, 391] width 484 height 155
type input "260"
click at [752, 440] on icon "ok" at bounding box center [746, 446] width 13 height 13
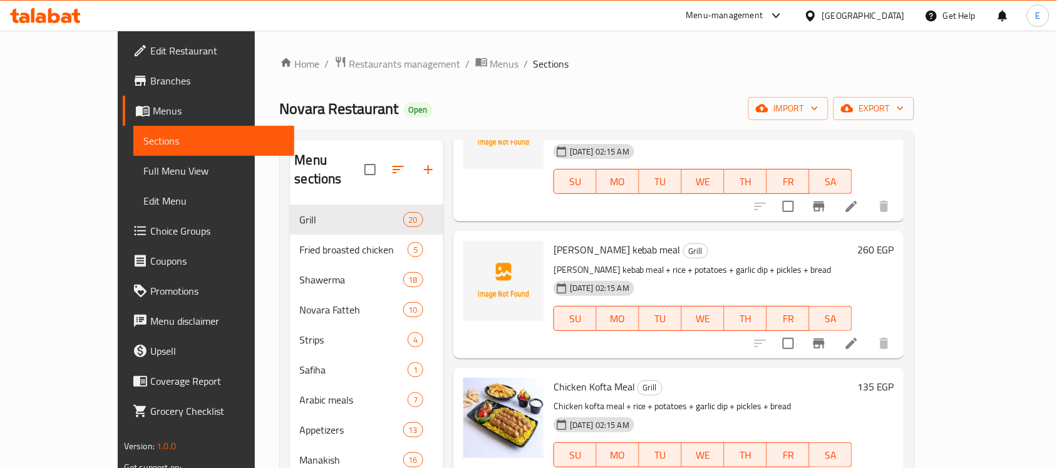
scroll to position [1995, 0]
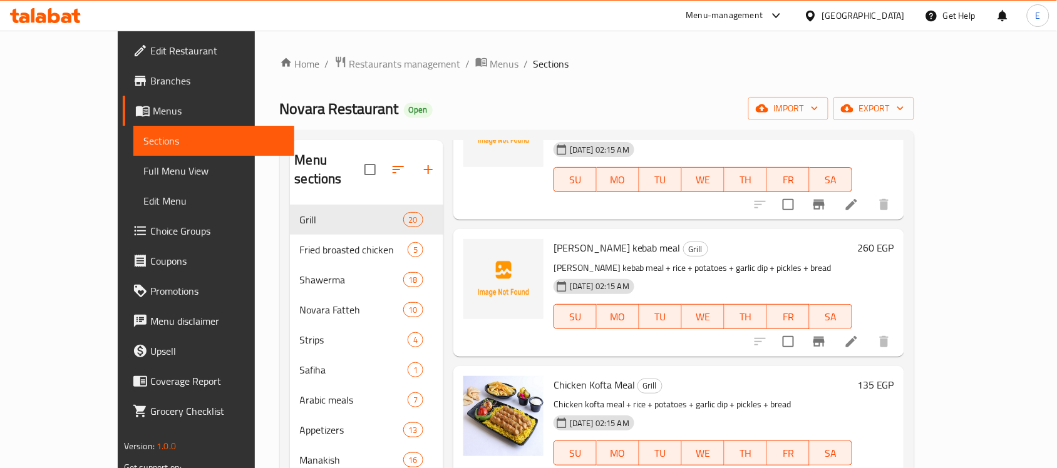
click at [894, 376] on h6 "135 EGP" at bounding box center [875, 385] width 37 height 18
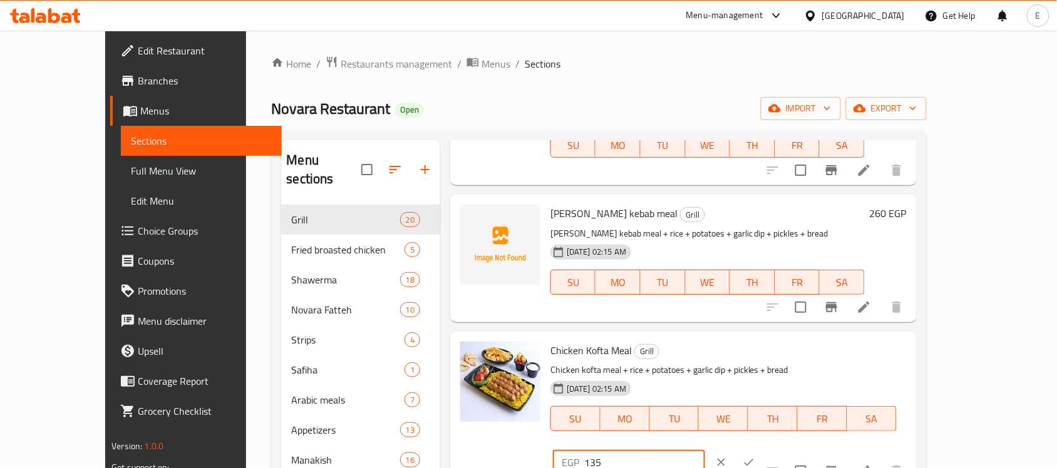
drag, startPoint x: 852, startPoint y: 258, endPoint x: 771, endPoint y: 266, distance: 81.8
click at [771, 337] on div "Chicken Kofta Meal Grill Chicken kofta meal + rice + potatoes + garlic dip + pi…" at bounding box center [728, 409] width 366 height 145
type input "170"
click at [755, 456] on icon "ok" at bounding box center [749, 462] width 13 height 13
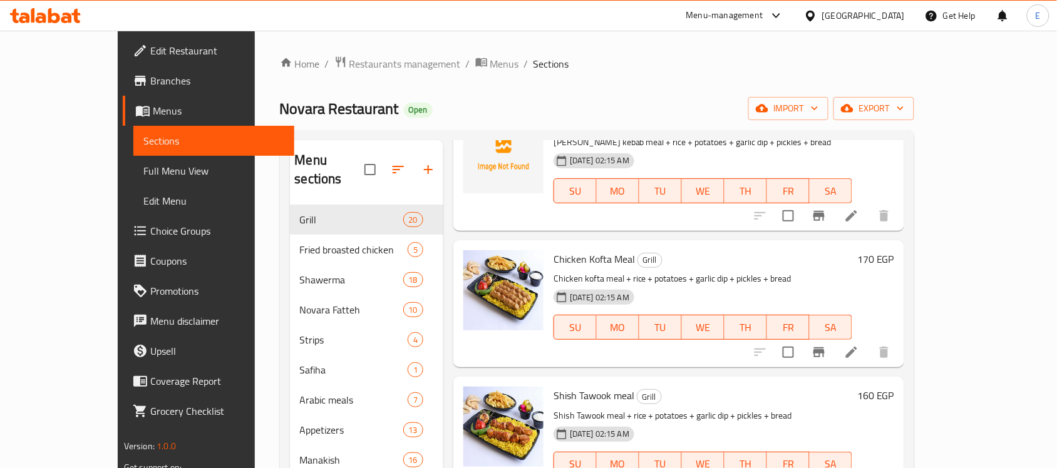
scroll to position [2130, 0]
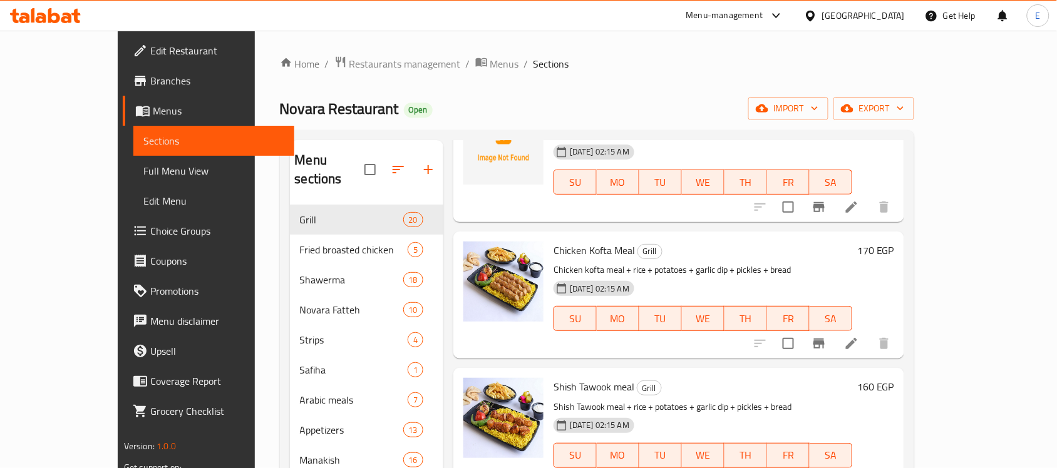
click at [894, 378] on h6 "160 EGP" at bounding box center [875, 387] width 37 height 18
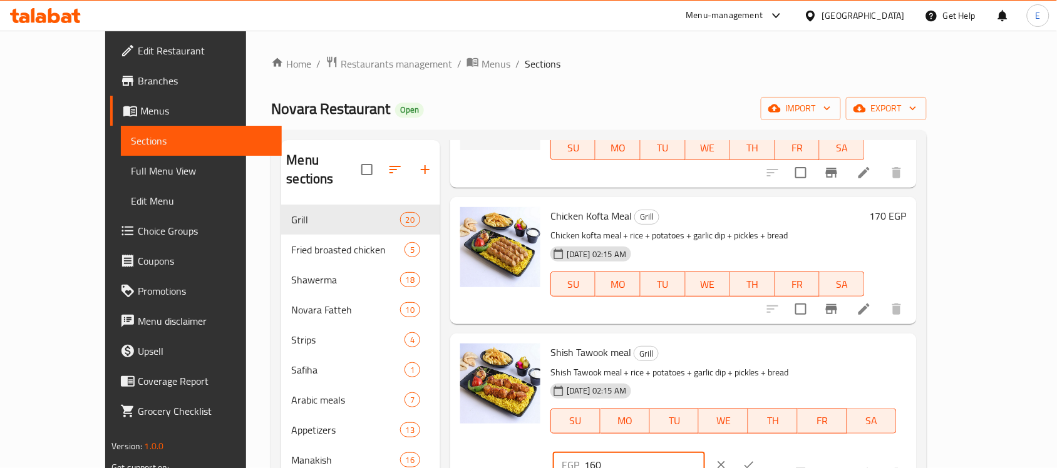
drag, startPoint x: 869, startPoint y: 268, endPoint x: 755, endPoint y: 286, distance: 115.9
click at [755, 339] on div "Shish Tawook meal Grill Shish Tawook meal + rice + potatoes + garlic dip + pick…" at bounding box center [728, 411] width 366 height 145
type input "0"
type input "205"
click at [755, 459] on icon "ok" at bounding box center [749, 465] width 13 height 13
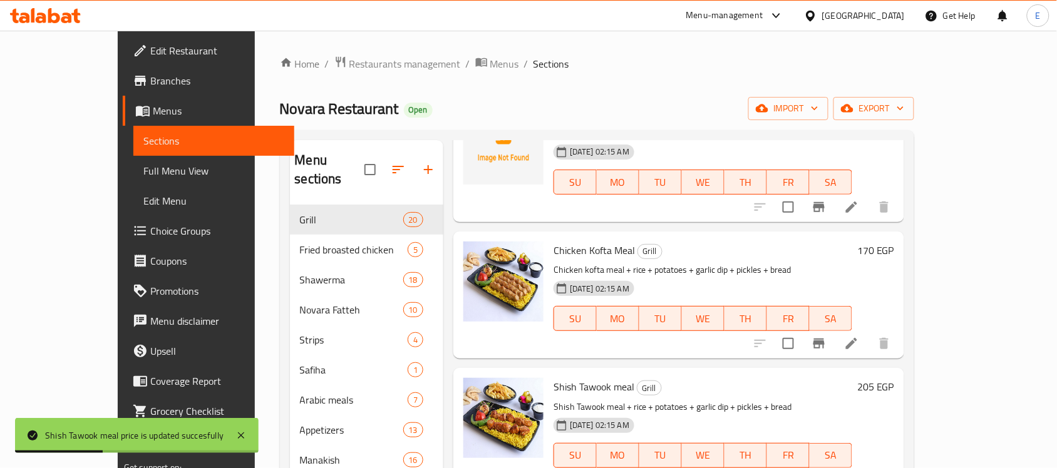
scroll to position [2265, 0]
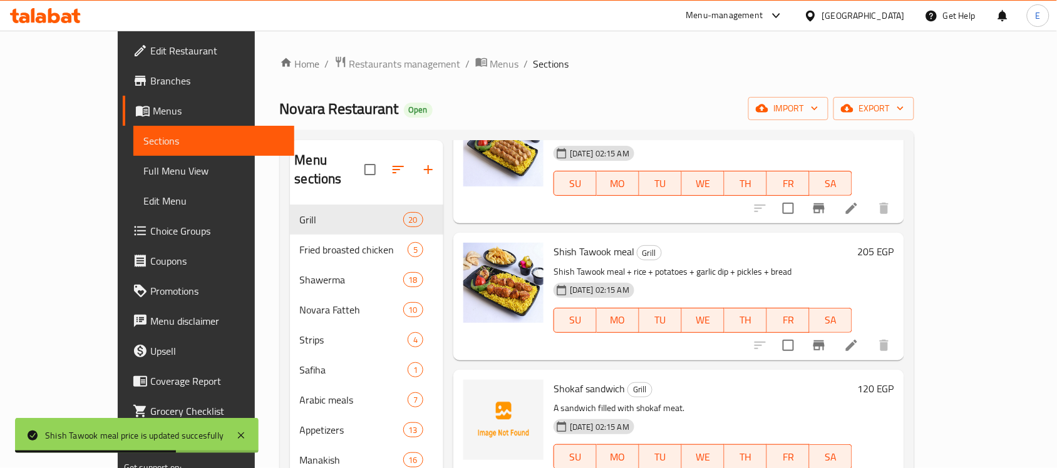
click at [894, 380] on h6 "120 EGP" at bounding box center [875, 389] width 37 height 18
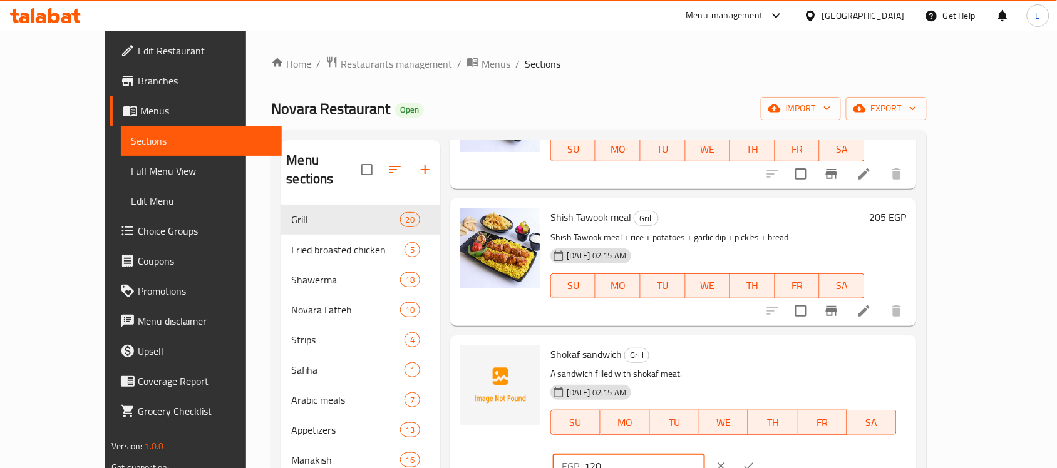
drag, startPoint x: 866, startPoint y: 263, endPoint x: 696, endPoint y: 299, distance: 173.4
click at [696, 341] on div "Shokaf sandwich Grill A sandwich filled with shokaf meat. [DATE] 02:15 AM SU MO…" at bounding box center [728, 413] width 366 height 145
type input "135"
click at [754, 463] on icon "ok" at bounding box center [749, 466] width 9 height 7
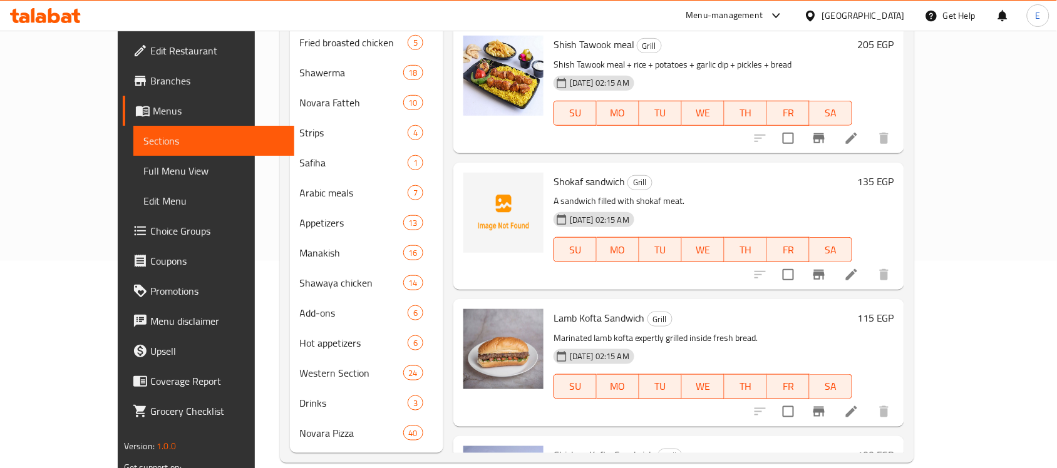
scroll to position [208, 0]
click at [894, 446] on h6 "100 EGP" at bounding box center [875, 455] width 37 height 18
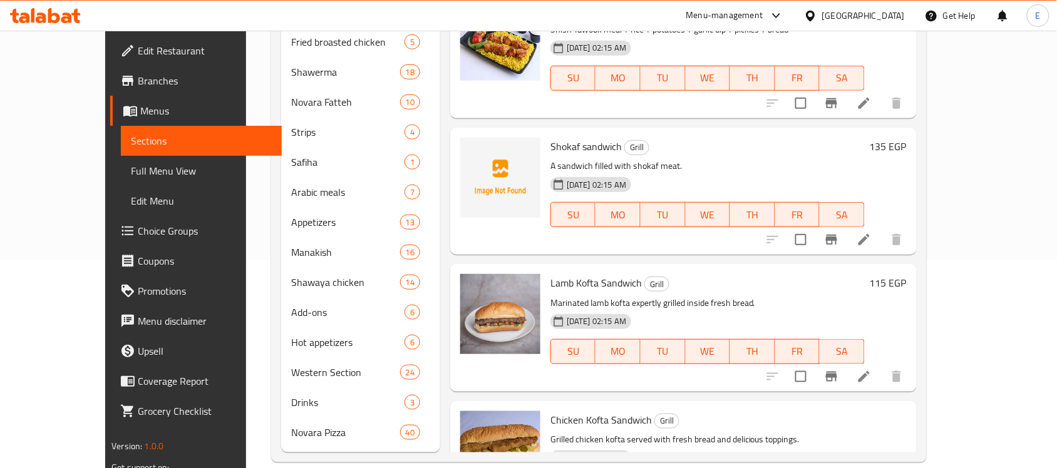
type input "105"
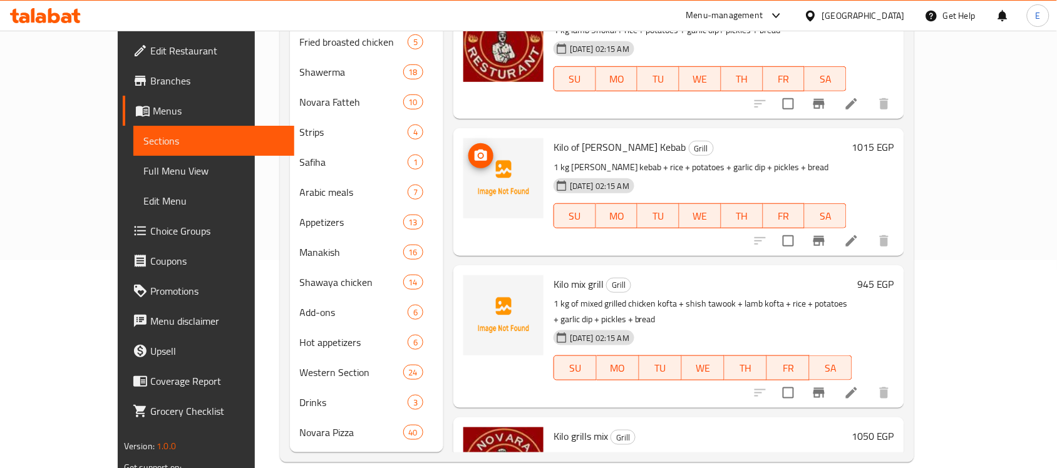
scroll to position [0, 0]
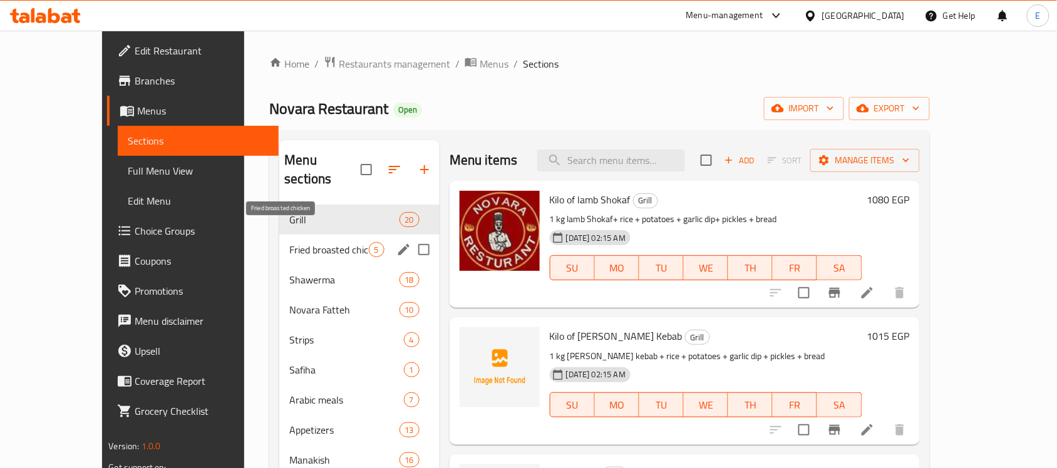
click at [332, 242] on span "Fried broasted chicken" at bounding box center [328, 249] width 79 height 15
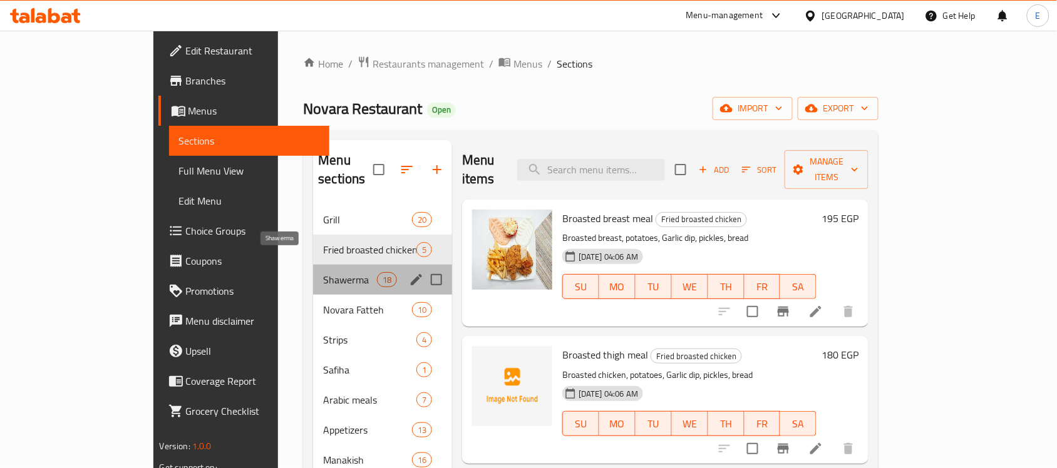
click at [323, 272] on span "Shawerma" at bounding box center [349, 279] width 53 height 15
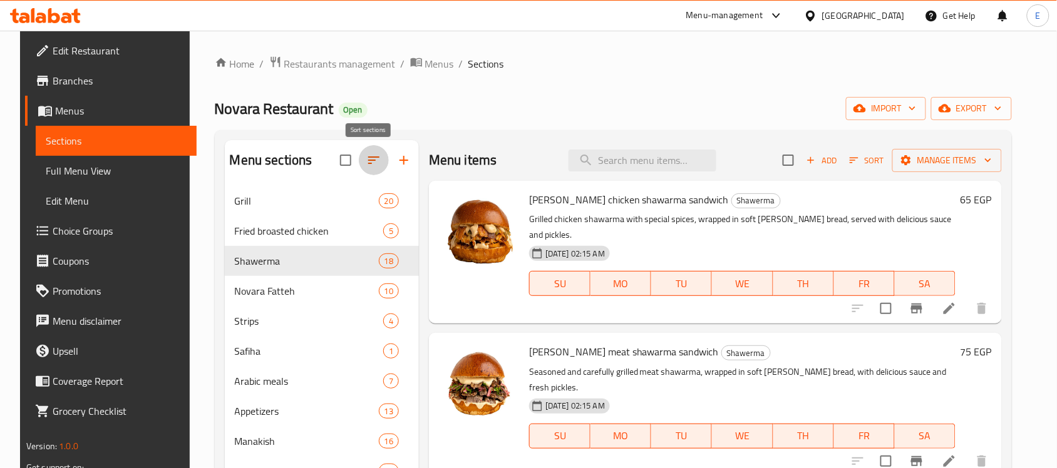
click at [365, 151] on button "button" at bounding box center [374, 160] width 30 height 30
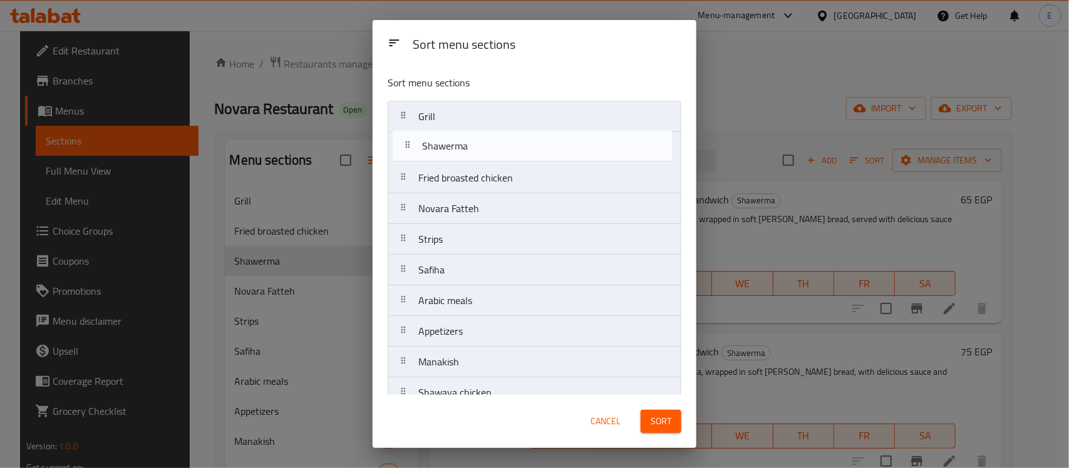
drag, startPoint x: 404, startPoint y: 183, endPoint x: 407, endPoint y: 140, distance: 43.3
click at [407, 140] on nav "Grill Fried broasted chicken Shawerma Novara Fatteh Strips Safiha Arabic meals …" at bounding box center [535, 331] width 294 height 461
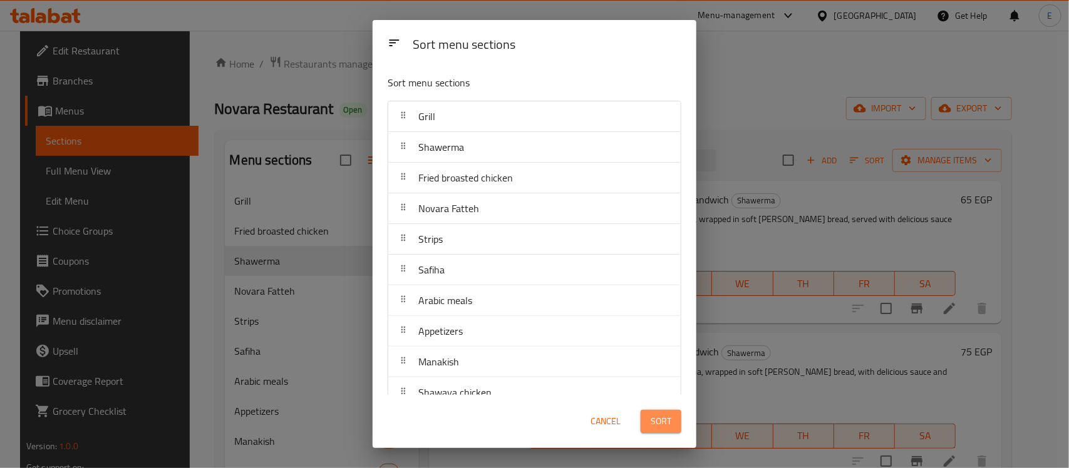
click at [659, 420] on span "Sort" at bounding box center [661, 422] width 21 height 16
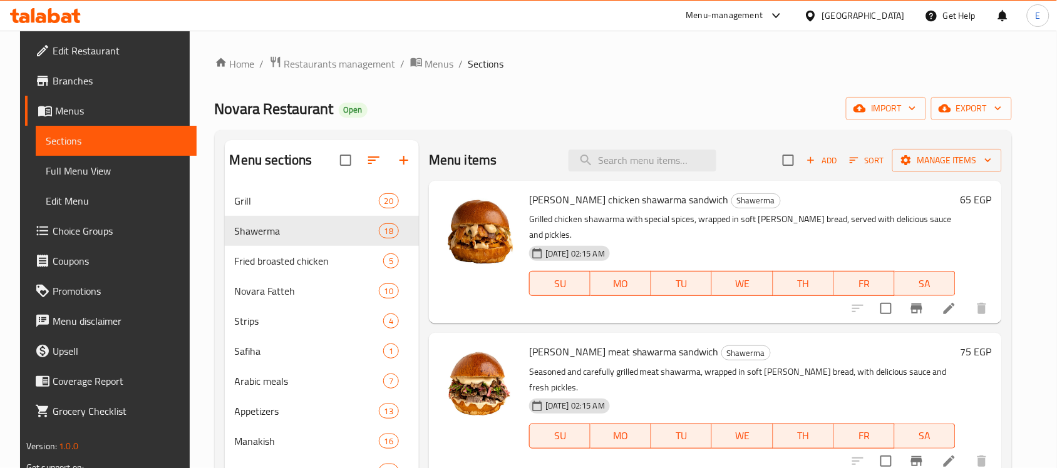
click at [972, 200] on h6 "65 EGP" at bounding box center [976, 200] width 31 height 18
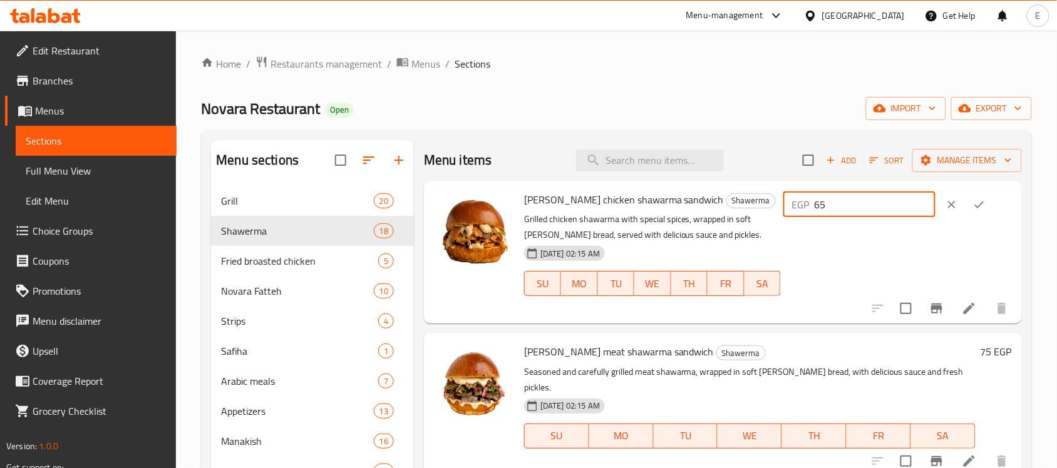
drag, startPoint x: 850, startPoint y: 209, endPoint x: 725, endPoint y: 198, distance: 125.1
click at [725, 198] on div "[PERSON_NAME] chicken shawarma sandwich Shawerma Grilled chicken shawarma with …" at bounding box center [768, 252] width 498 height 133
type input "70"
click at [968, 211] on button "ok" at bounding box center [980, 205] width 28 height 28
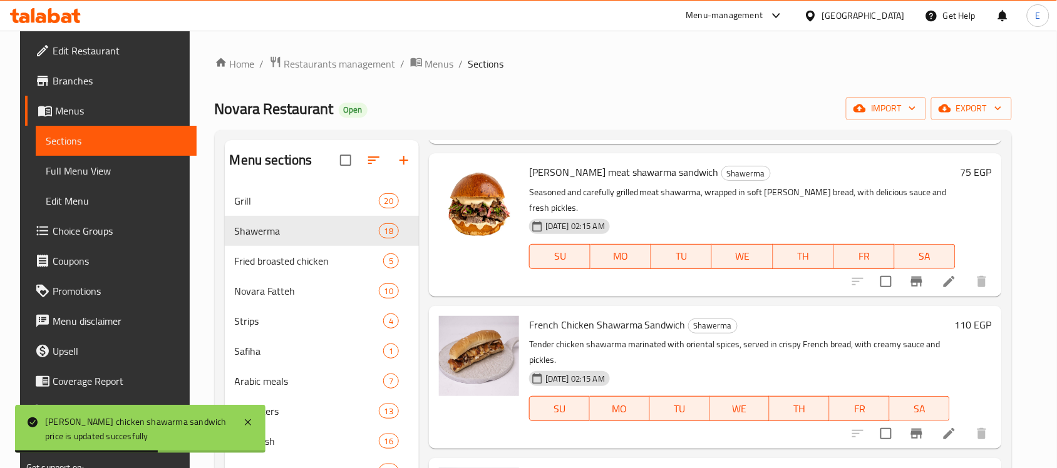
scroll to position [186, 0]
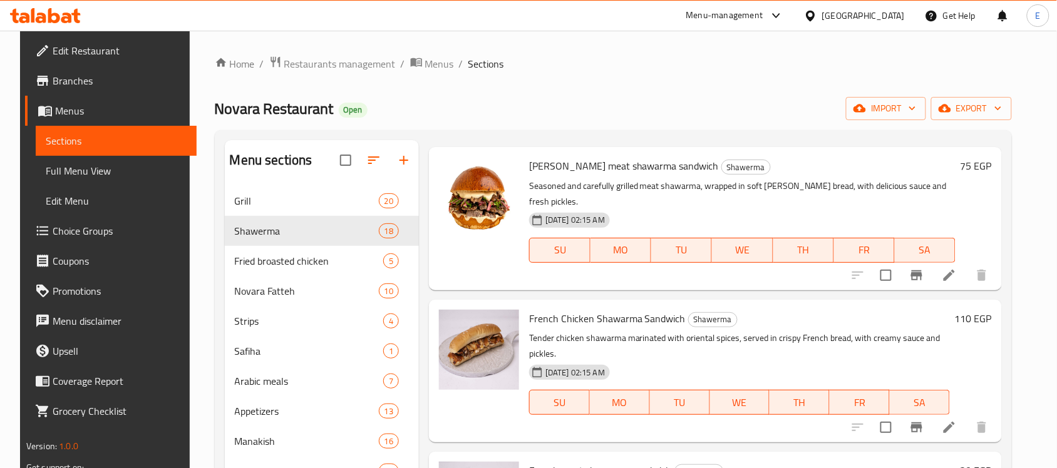
click at [965, 310] on h6 "110 EGP" at bounding box center [973, 319] width 37 height 18
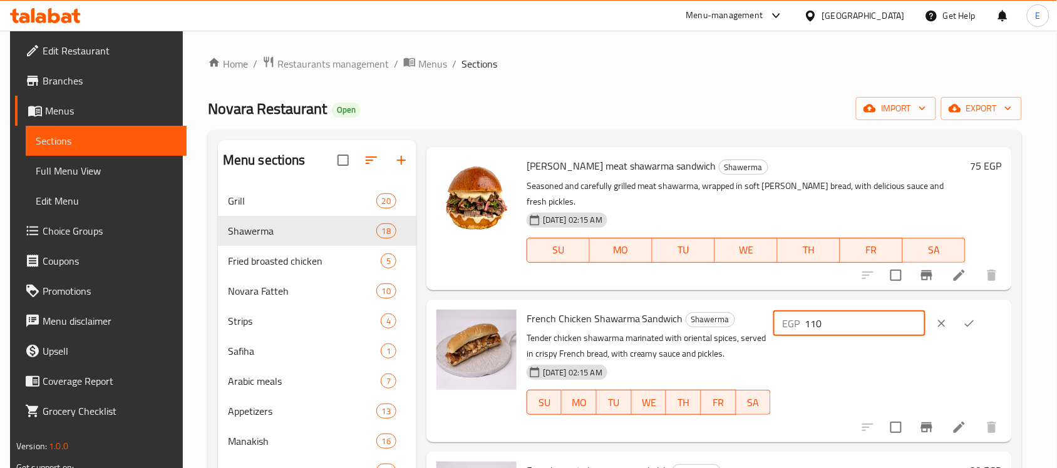
click at [888, 311] on input "110" at bounding box center [865, 323] width 121 height 25
type input "115"
click at [983, 310] on button "ok" at bounding box center [970, 324] width 28 height 28
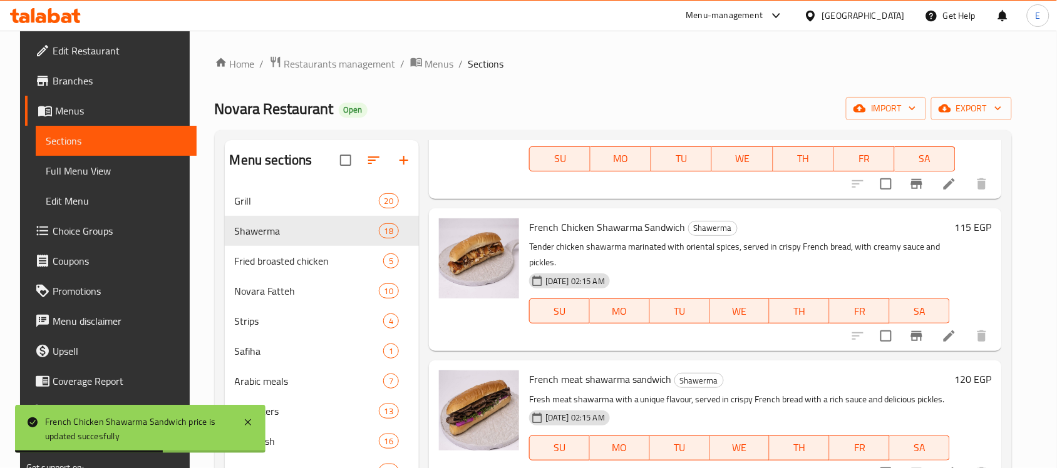
scroll to position [282, 0]
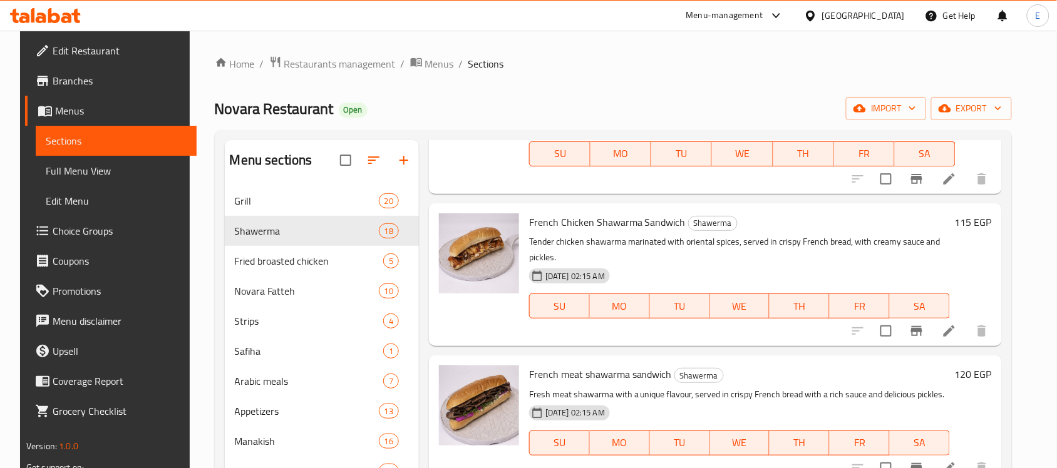
click at [979, 366] on h6 "120 EGP" at bounding box center [973, 375] width 37 height 18
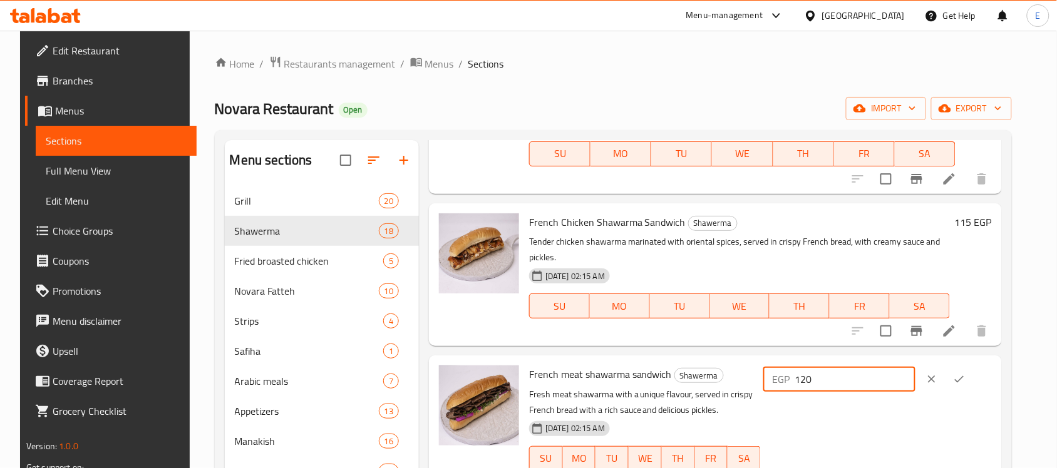
click at [877, 367] on input "120" at bounding box center [855, 379] width 121 height 25
type input "150"
click at [966, 373] on icon "ok" at bounding box center [959, 379] width 13 height 13
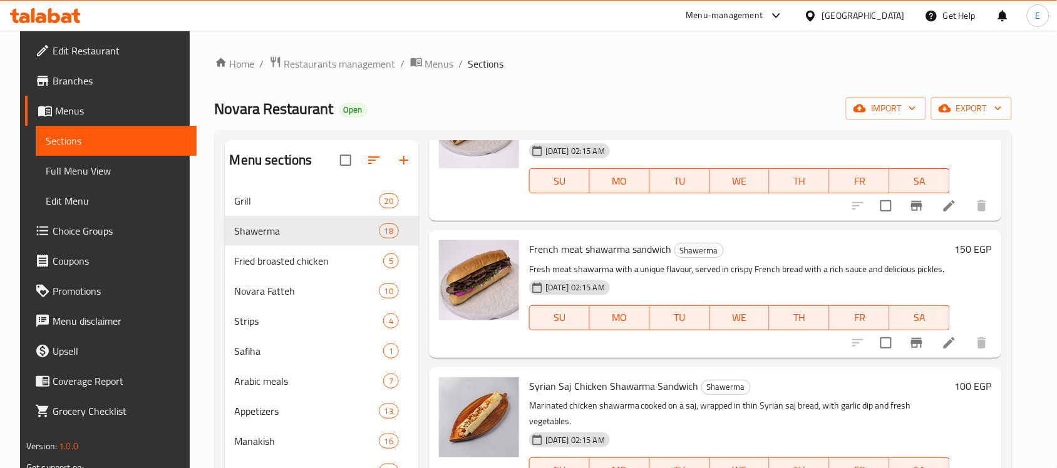
scroll to position [409, 0]
click at [974, 376] on h6 "100 EGP" at bounding box center [973, 385] width 37 height 18
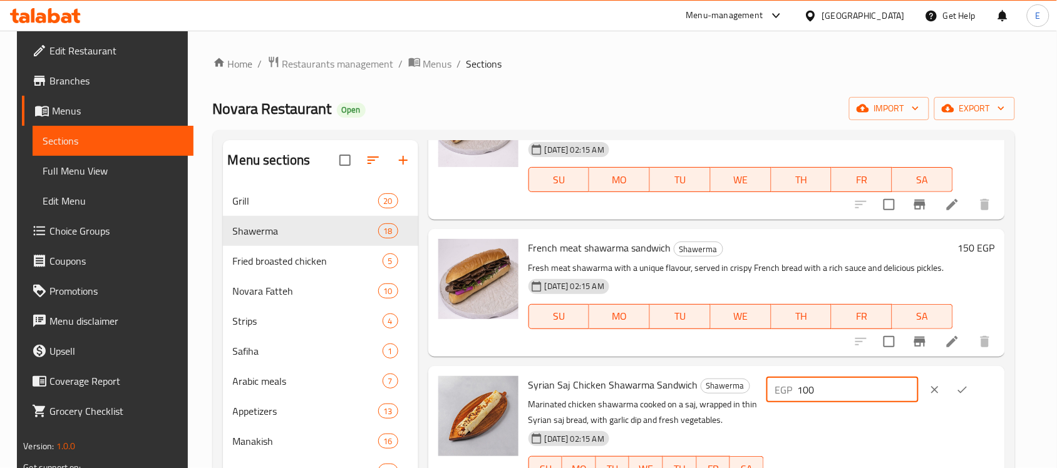
click at [845, 378] on input "100" at bounding box center [858, 390] width 121 height 25
type input "105"
click at [966, 376] on button "ok" at bounding box center [963, 390] width 28 height 28
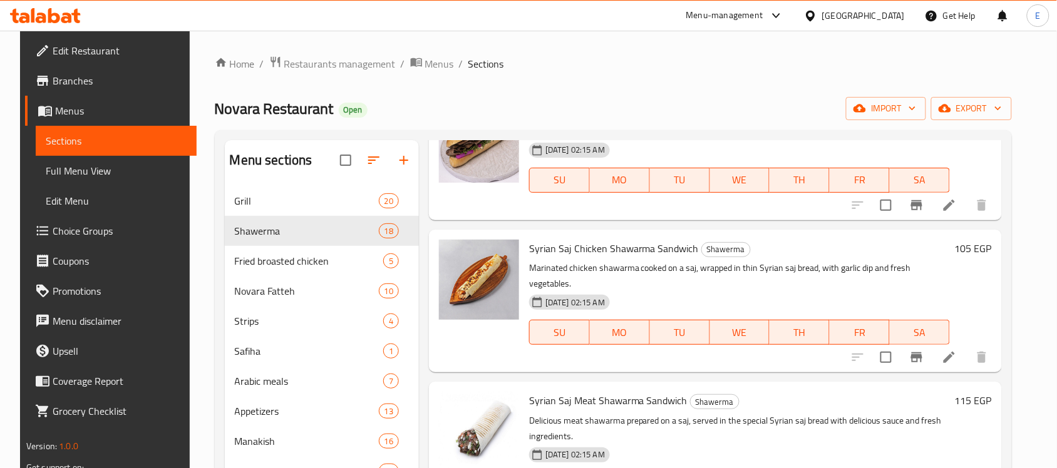
scroll to position [546, 0]
click at [971, 391] on h6 "115 EGP" at bounding box center [973, 400] width 37 height 18
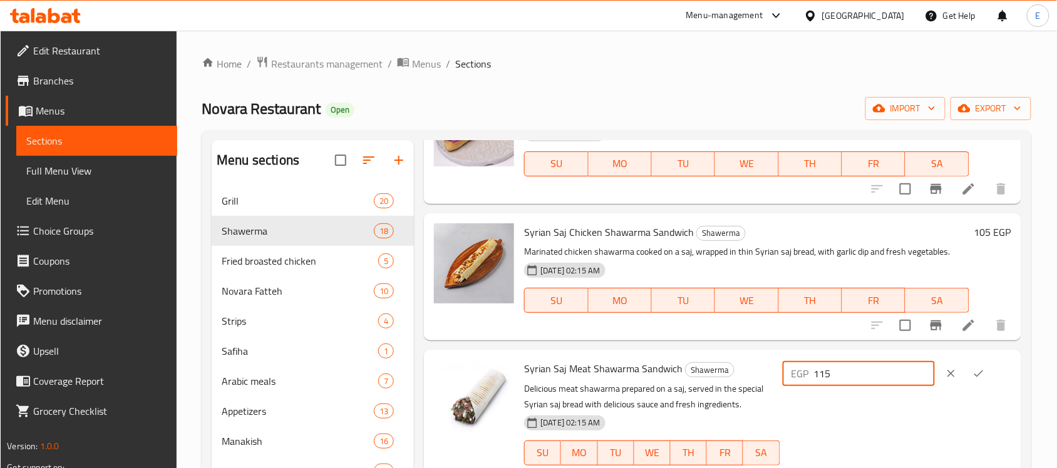
click at [836, 361] on input "115" at bounding box center [874, 373] width 121 height 25
type input "1135"
click at [974, 368] on icon "ok" at bounding box center [978, 374] width 13 height 13
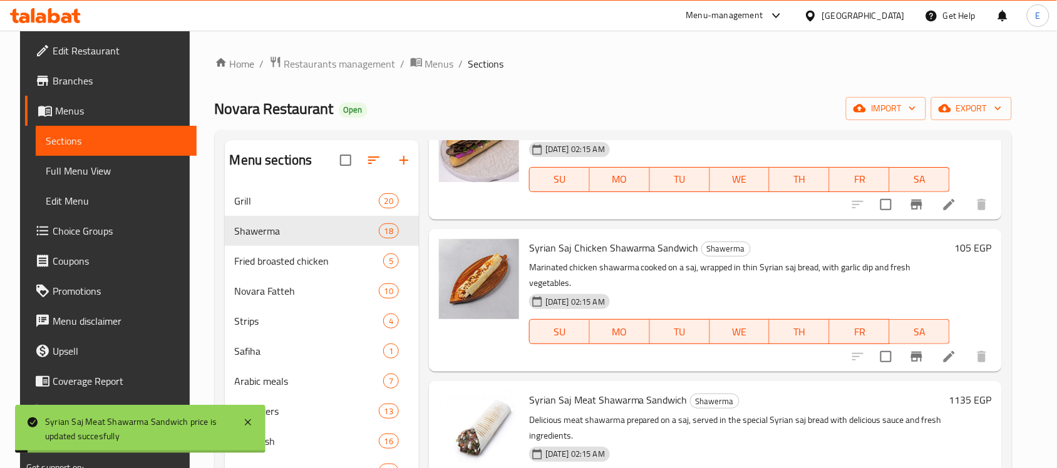
scroll to position [0, 0]
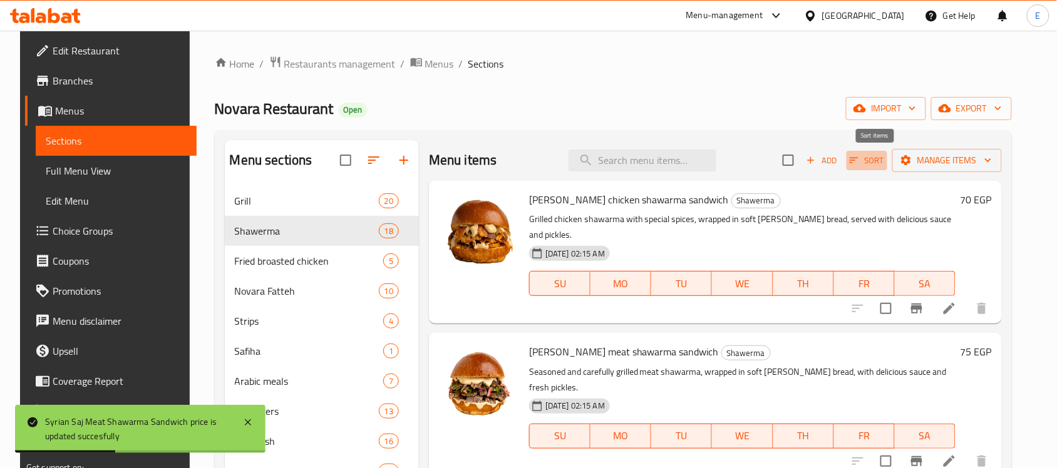
click at [874, 160] on span "Sort" at bounding box center [867, 160] width 34 height 14
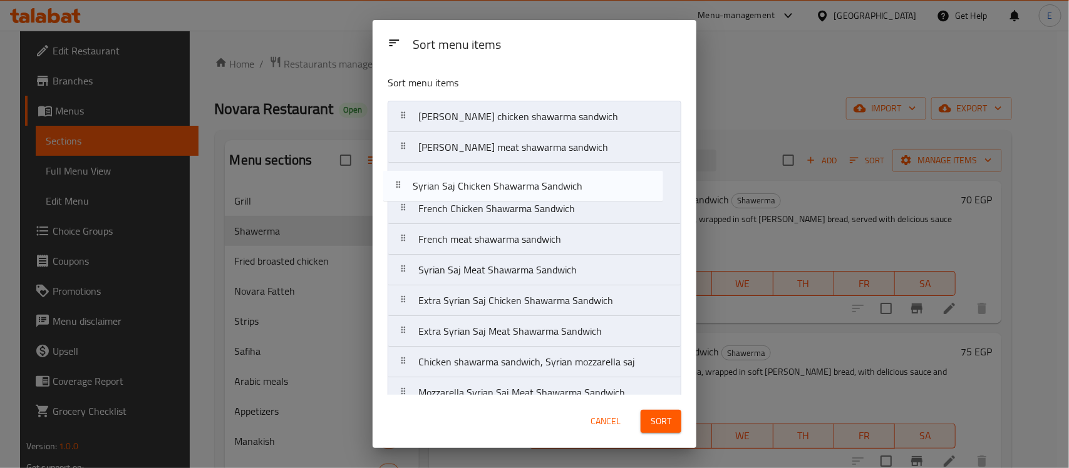
drag, startPoint x: 507, startPoint y: 241, endPoint x: 502, endPoint y: 170, distance: 71.6
click at [502, 170] on nav "[PERSON_NAME] chicken shawarma sandwich [PERSON_NAME] meat shawarma sandwich Fr…" at bounding box center [535, 378] width 294 height 554
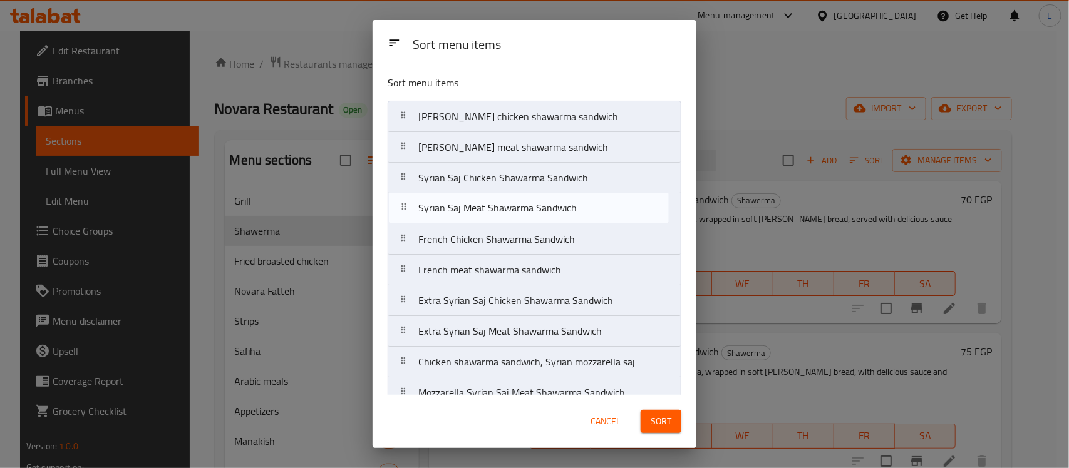
drag, startPoint x: 477, startPoint y: 274, endPoint x: 477, endPoint y: 207, distance: 67.6
click at [477, 207] on nav "[PERSON_NAME] chicken shawarma sandwich [PERSON_NAME] meat shawarma sandwich Sy…" at bounding box center [535, 378] width 294 height 554
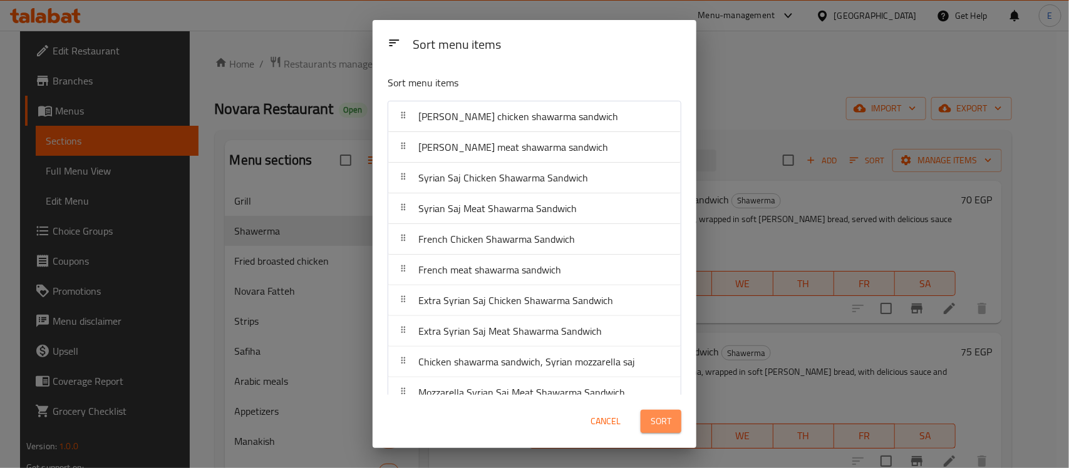
click at [642, 423] on button "Sort" at bounding box center [661, 421] width 41 height 23
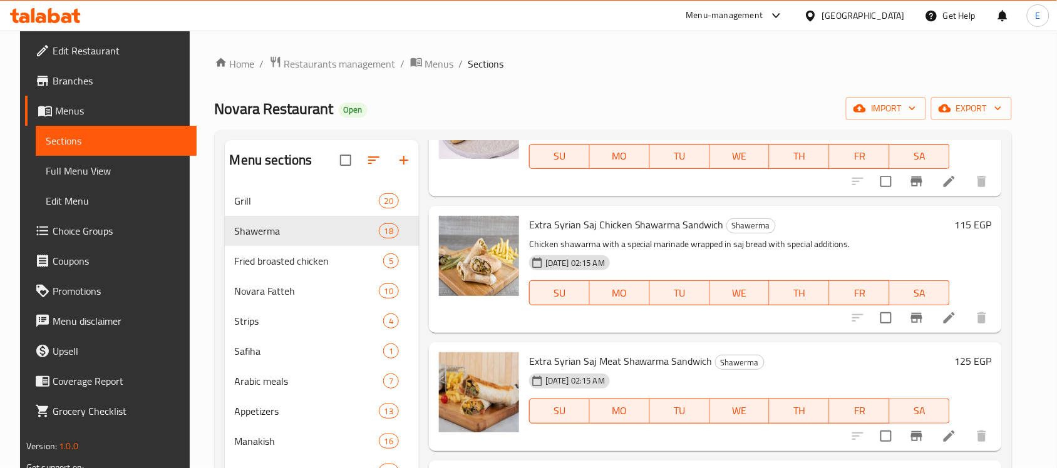
scroll to position [875, 0]
click at [978, 215] on h6 "115 EGP" at bounding box center [973, 224] width 37 height 18
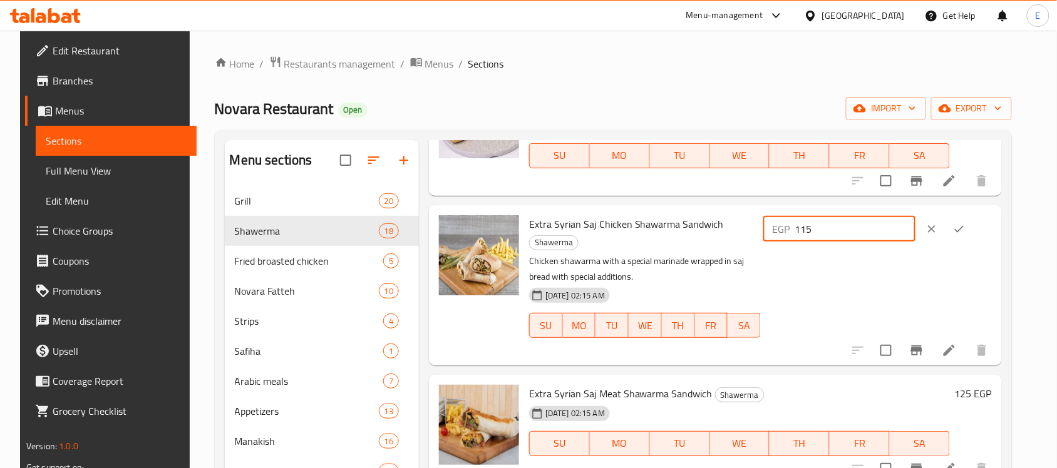
drag, startPoint x: 848, startPoint y: 180, endPoint x: 832, endPoint y: 177, distance: 17.2
click at [832, 217] on input "115" at bounding box center [855, 229] width 121 height 25
type input "125"
click at [966, 223] on icon "ok" at bounding box center [959, 229] width 13 height 13
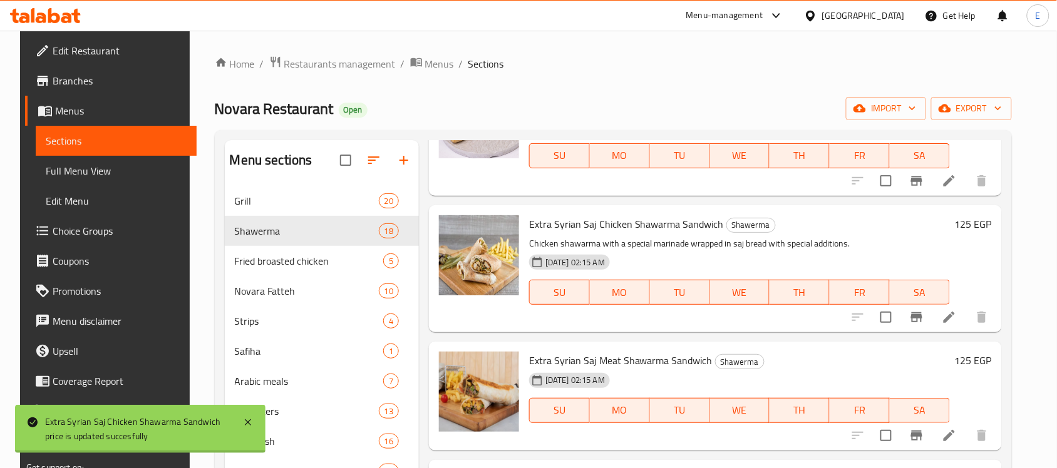
click at [976, 352] on div "125 EGP" at bounding box center [971, 396] width 42 height 89
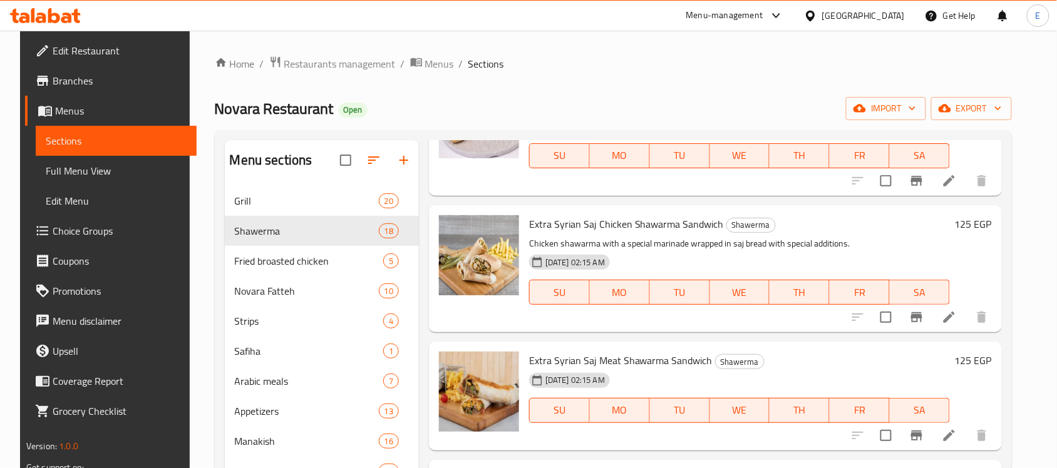
click at [975, 352] on h6 "125 EGP" at bounding box center [973, 361] width 37 height 18
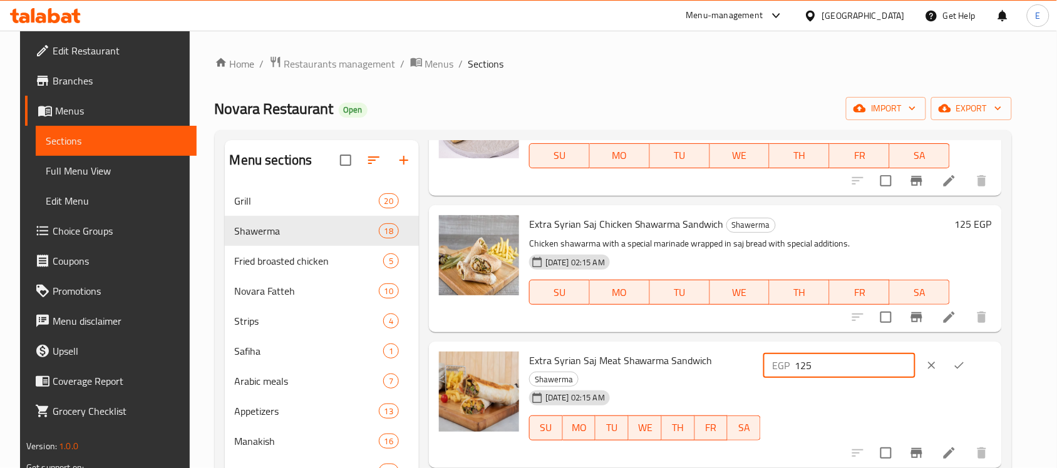
drag, startPoint x: 864, startPoint y: 314, endPoint x: 775, endPoint y: 317, distance: 89.0
click at [775, 347] on div "Extra Syrian Saj Meat Shawarma Sandwich Shawerma [DATE] 02:15 AM SU MO TU WE TH…" at bounding box center [760, 405] width 473 height 116
type input "150"
click at [966, 359] on icon "ok" at bounding box center [959, 365] width 13 height 13
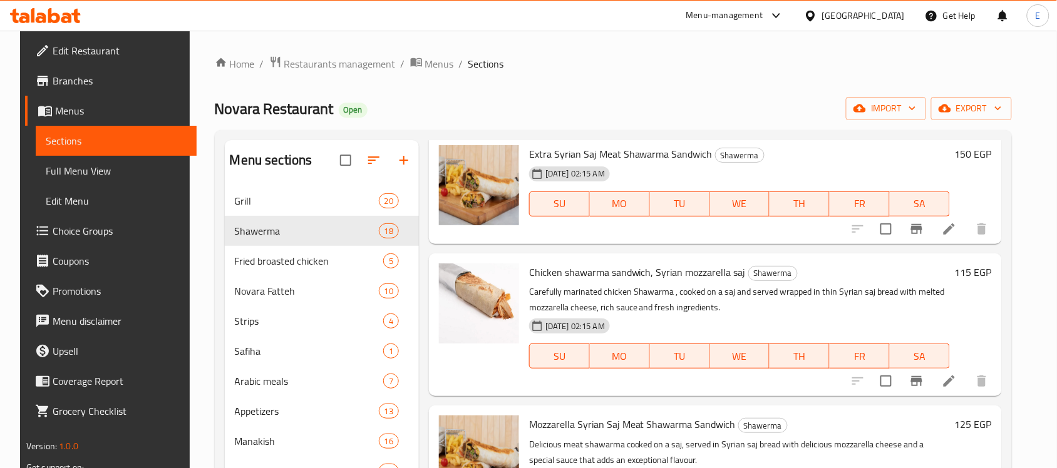
scroll to position [1083, 0]
click at [972, 414] on h6 "125 EGP" at bounding box center [973, 423] width 37 height 18
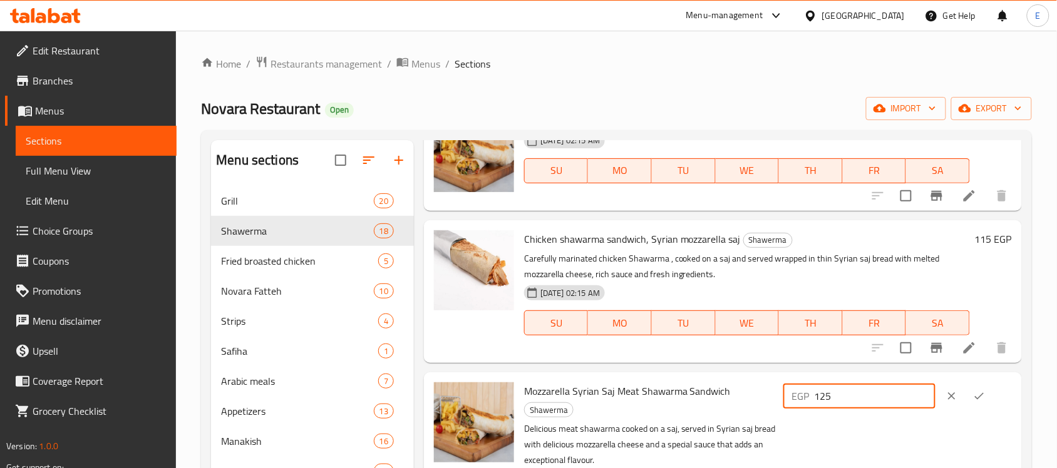
drag, startPoint x: 871, startPoint y: 373, endPoint x: 794, endPoint y: 373, distance: 77.0
click at [794, 383] on div "EGP 125 ​" at bounding box center [896, 397] width 231 height 28
type input "150"
click at [980, 390] on icon "ok" at bounding box center [979, 396] width 13 height 13
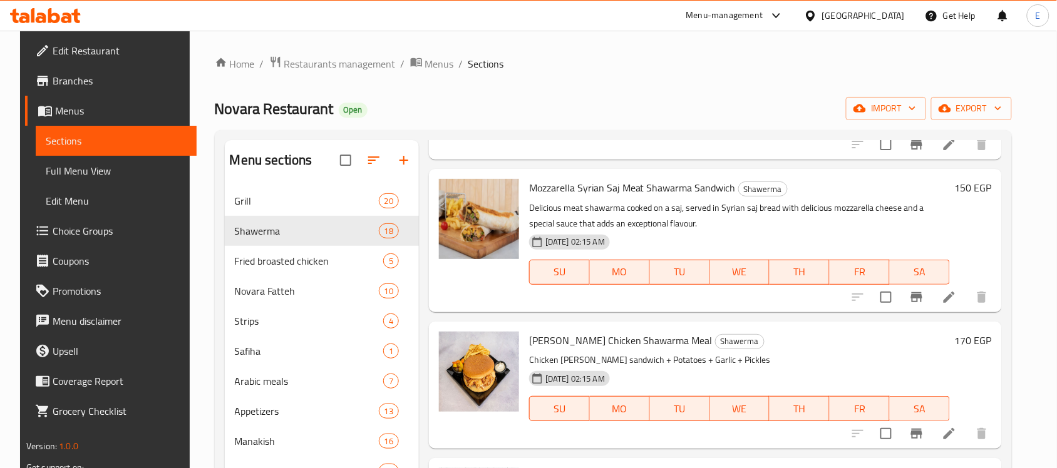
scroll to position [1419, 0]
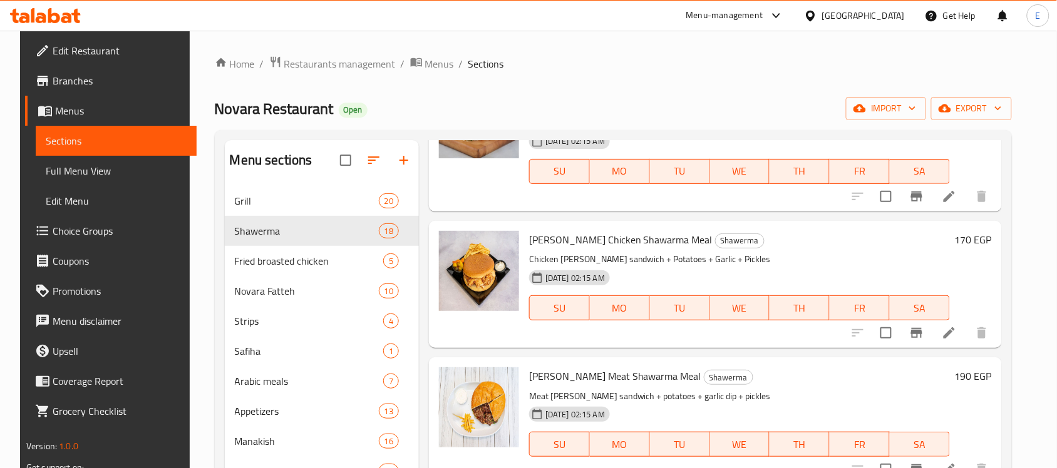
click at [980, 231] on h6 "170 EGP" at bounding box center [973, 240] width 37 height 18
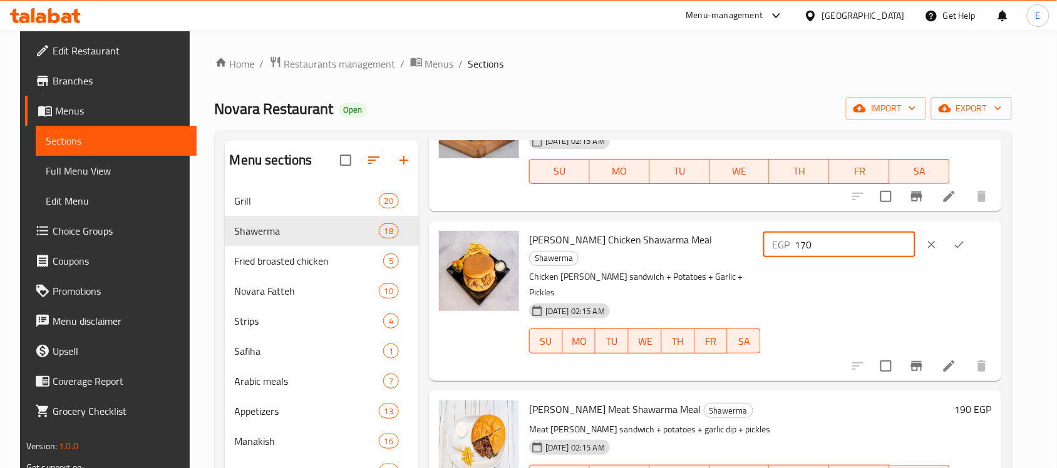
drag, startPoint x: 849, startPoint y: 198, endPoint x: 768, endPoint y: 192, distance: 81.0
click at [768, 226] on div "[PERSON_NAME] Chicken Shawarma Meal Shawerma Chicken [PERSON_NAME] sandwich + P…" at bounding box center [760, 301] width 473 height 150
type input "185"
click at [966, 239] on icon "ok" at bounding box center [959, 245] width 13 height 13
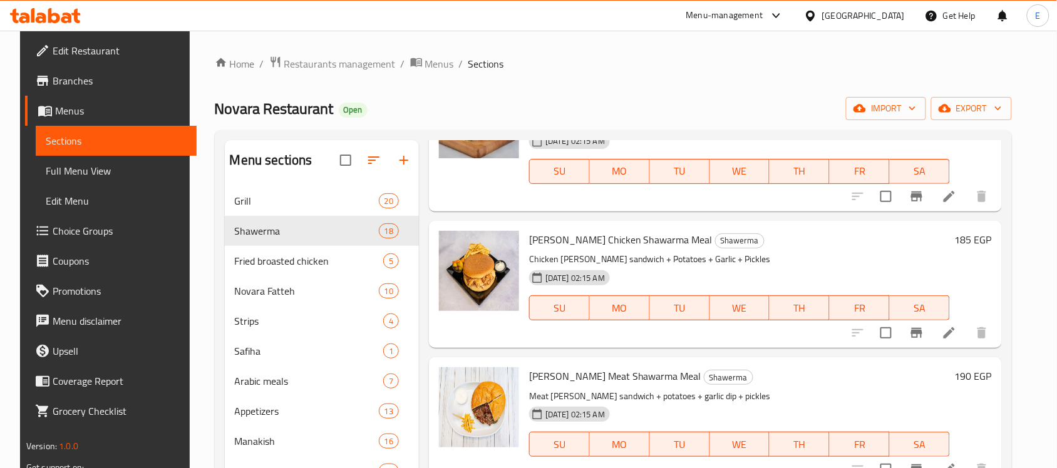
click at [968, 368] on h6 "190 EGP" at bounding box center [973, 377] width 37 height 18
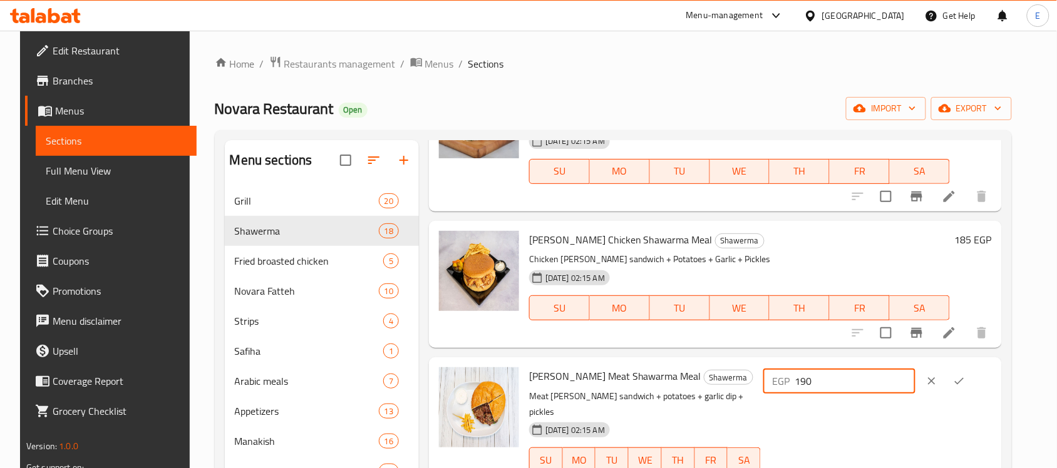
drag, startPoint x: 847, startPoint y: 337, endPoint x: 755, endPoint y: 337, distance: 92.0
click at [755, 363] on div "[PERSON_NAME] Meat Shawarma Meal Shawerma Meat [PERSON_NAME] sandwich + potatoe…" at bounding box center [760, 429] width 473 height 133
type input "205"
click at [966, 375] on icon "ok" at bounding box center [959, 381] width 13 height 13
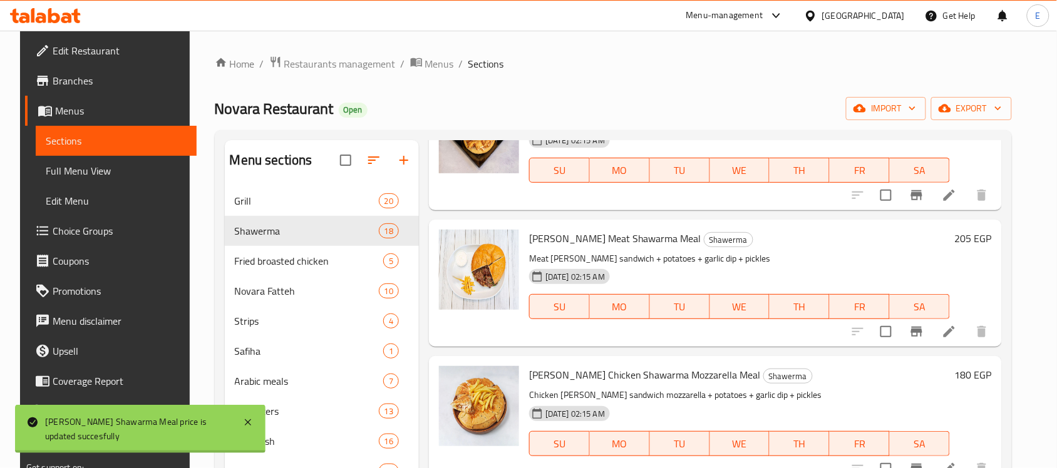
scroll to position [1564, 0]
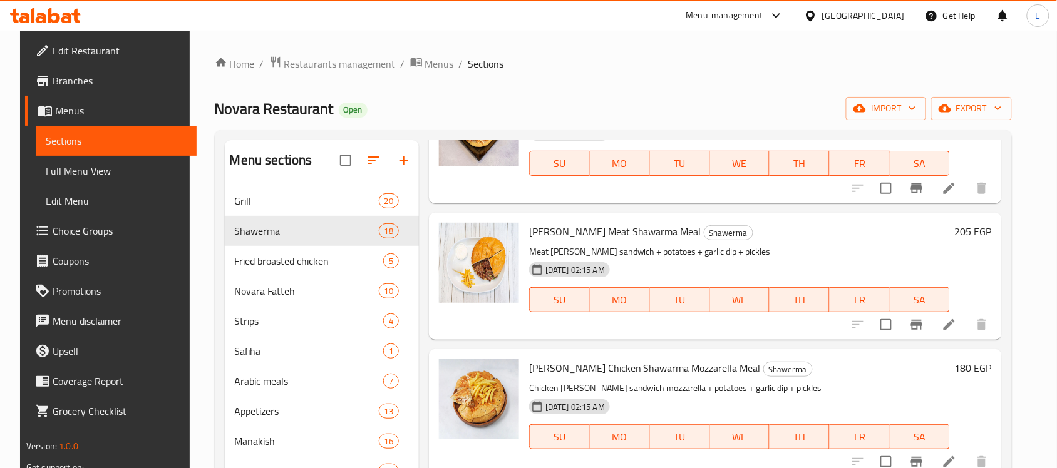
click at [972, 359] on h6 "180 EGP" at bounding box center [973, 368] width 37 height 18
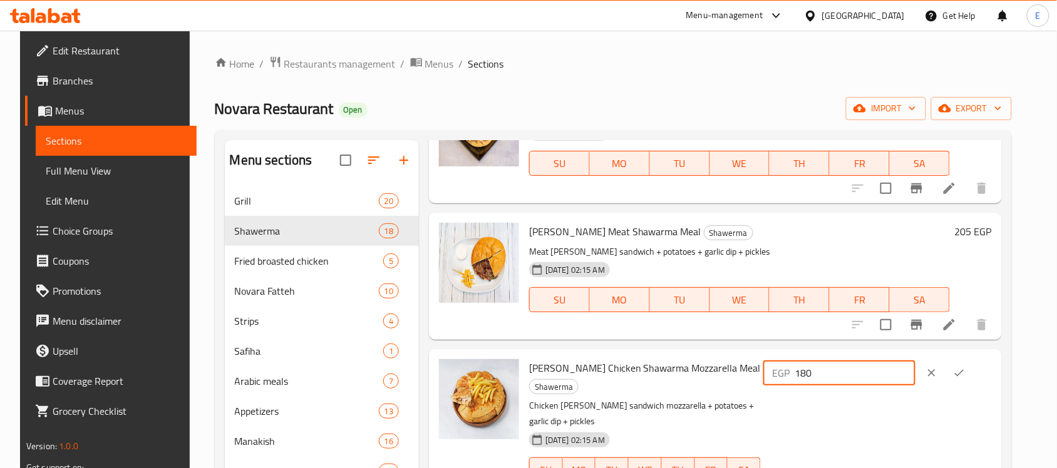
drag, startPoint x: 861, startPoint y: 326, endPoint x: 715, endPoint y: 331, distance: 146.0
click at [715, 354] on div "[PERSON_NAME] Chicken Shawarma Mozzarella Meal Shawerma Chicken [PERSON_NAME] s…" at bounding box center [760, 429] width 473 height 150
type input "205"
click at [966, 367] on icon "ok" at bounding box center [959, 373] width 13 height 13
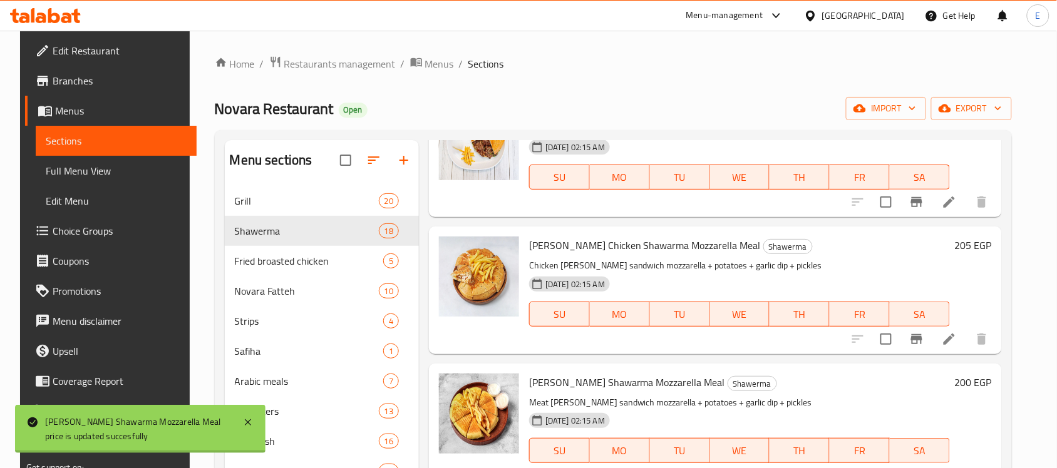
scroll to position [1717, 0]
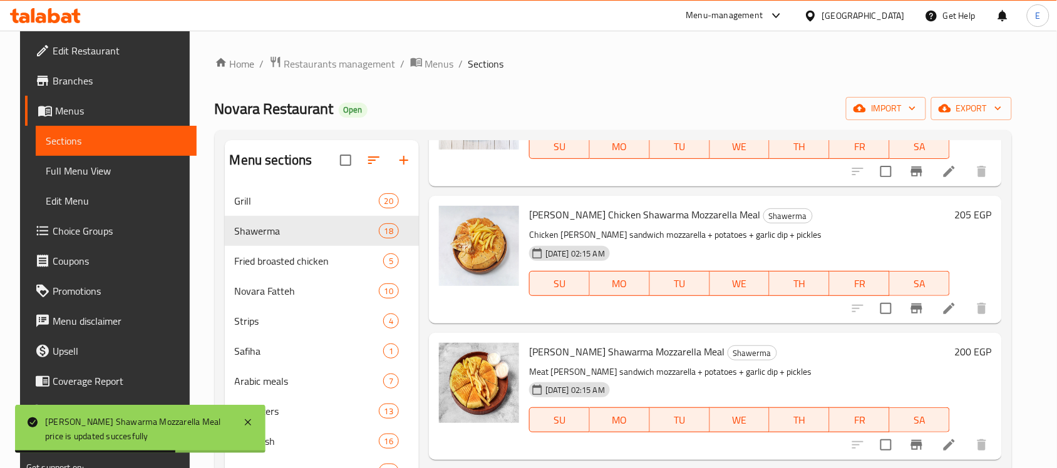
click at [975, 343] on h6 "200 EGP" at bounding box center [973, 352] width 37 height 18
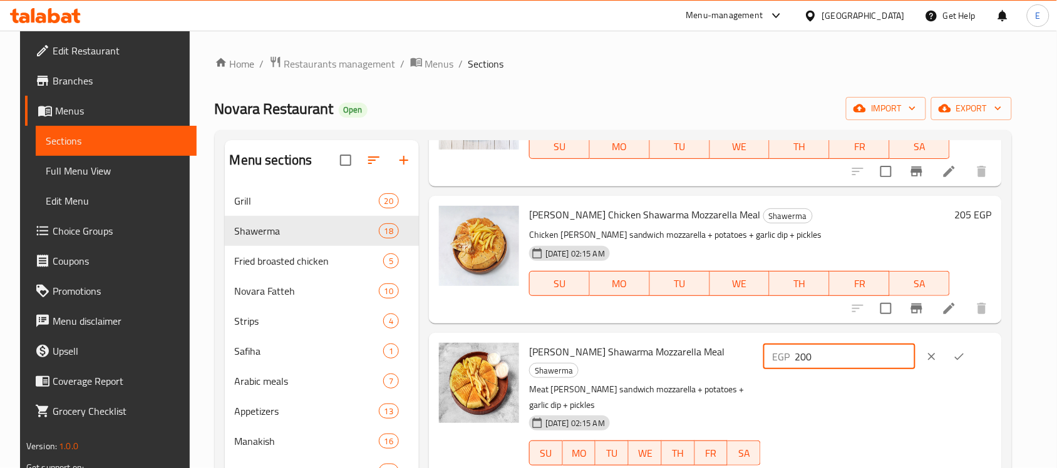
drag, startPoint x: 852, startPoint y: 310, endPoint x: 831, endPoint y: 310, distance: 21.3
click at [831, 344] on input "200" at bounding box center [855, 356] width 121 height 25
type input "225"
click at [966, 351] on icon "ok" at bounding box center [959, 357] width 13 height 13
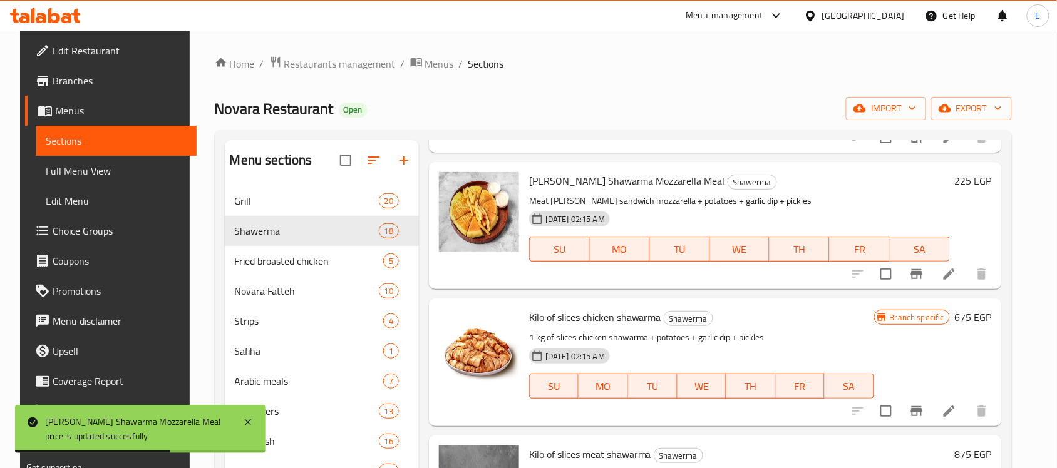
scroll to position [1911, 0]
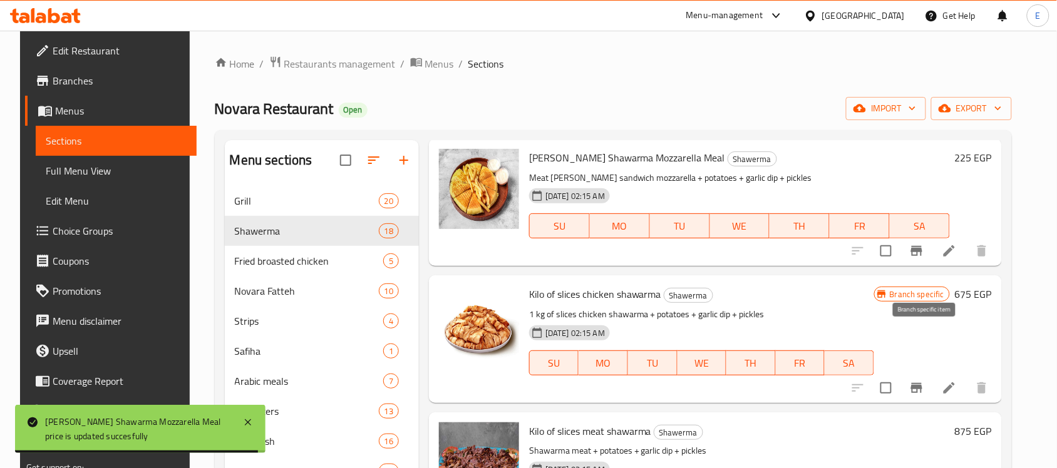
click at [922, 383] on icon "Branch-specific-item" at bounding box center [916, 388] width 11 height 10
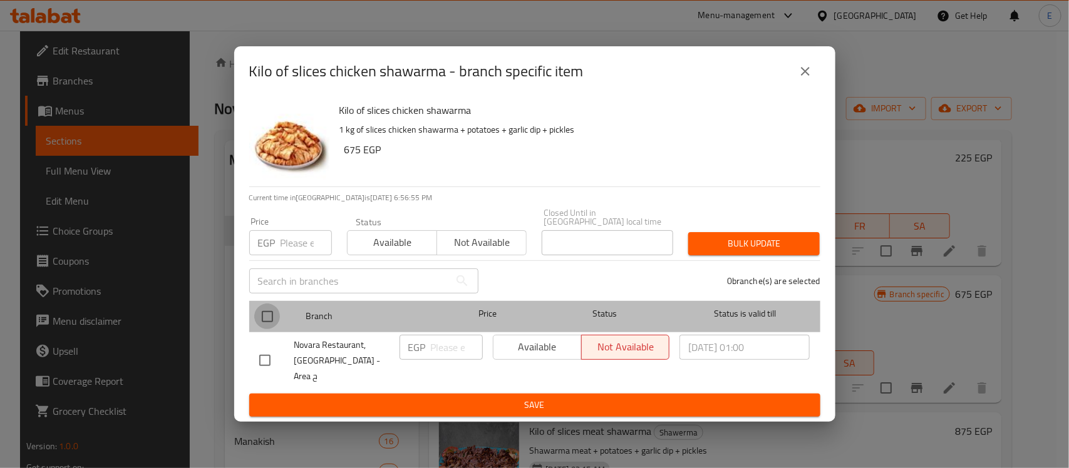
click at [267, 313] on input "checkbox" at bounding box center [267, 317] width 26 height 26
checkbox input "true"
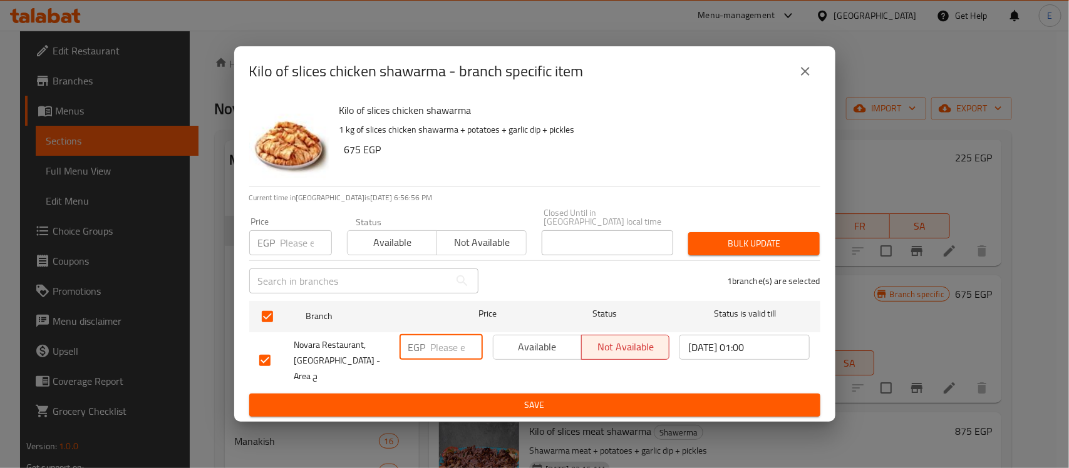
click at [439, 335] on input "number" at bounding box center [457, 347] width 52 height 25
type input "745"
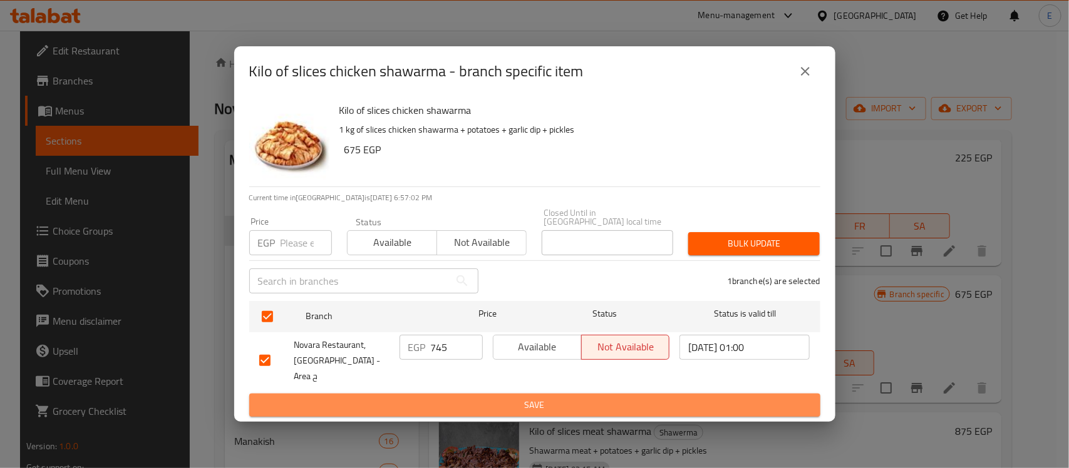
click at [559, 411] on button "Save" at bounding box center [534, 405] width 571 height 23
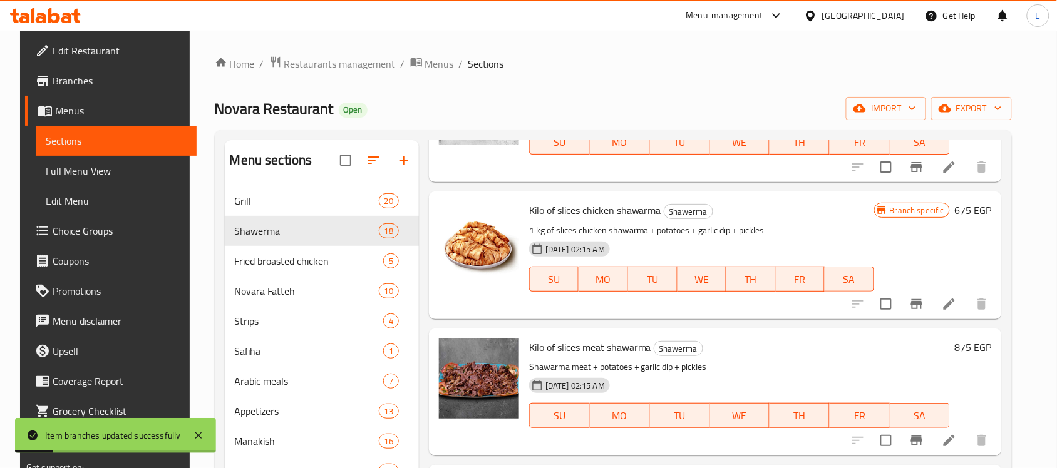
scroll to position [2051, 0]
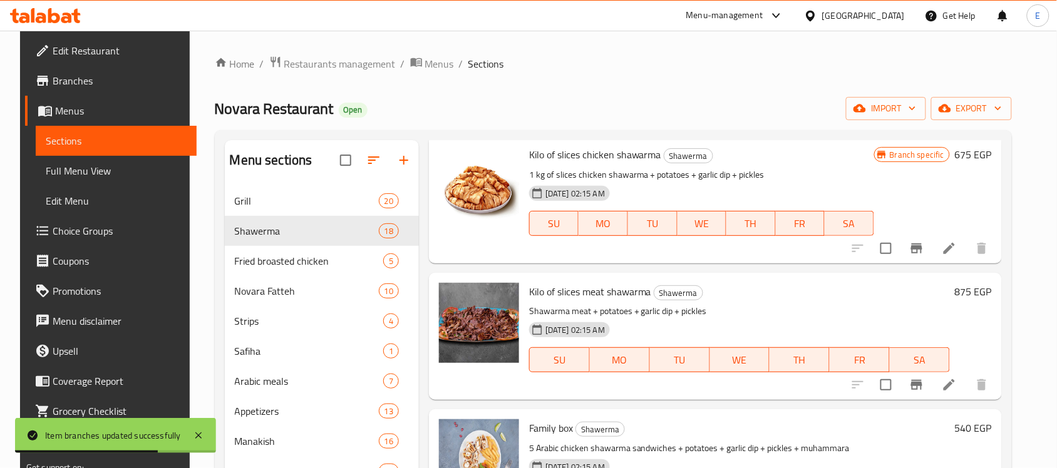
click at [966, 283] on h6 "875 EGP" at bounding box center [973, 292] width 37 height 18
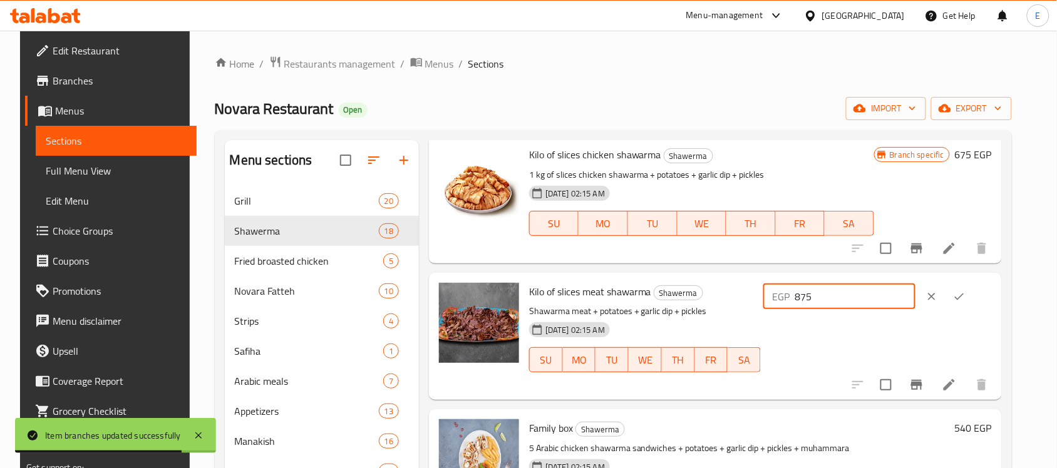
drag, startPoint x: 853, startPoint y: 249, endPoint x: 709, endPoint y: 257, distance: 143.7
click at [709, 278] on div "Kilo of slices meat shawarma Shawerma Shawarma meat + potatoes + garlic dip + p…" at bounding box center [760, 336] width 473 height 117
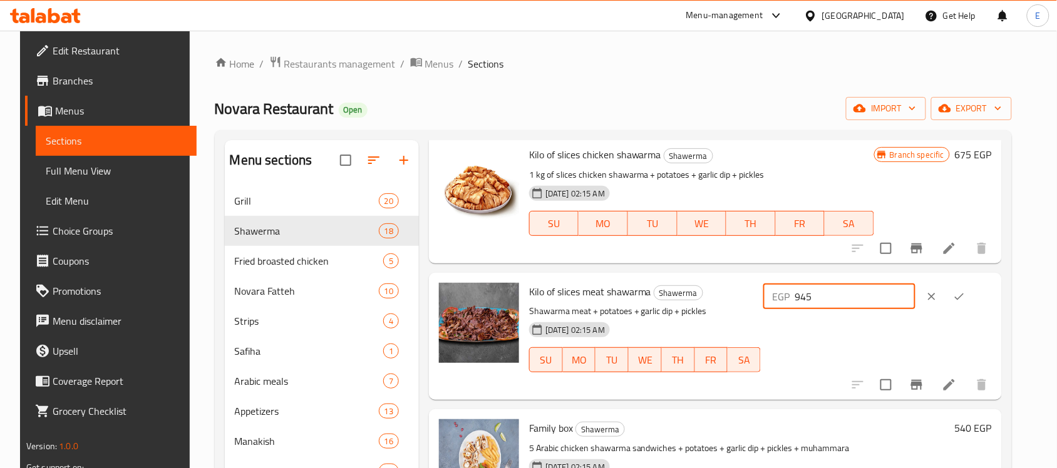
type input "945"
click at [966, 291] on icon "ok" at bounding box center [959, 297] width 13 height 13
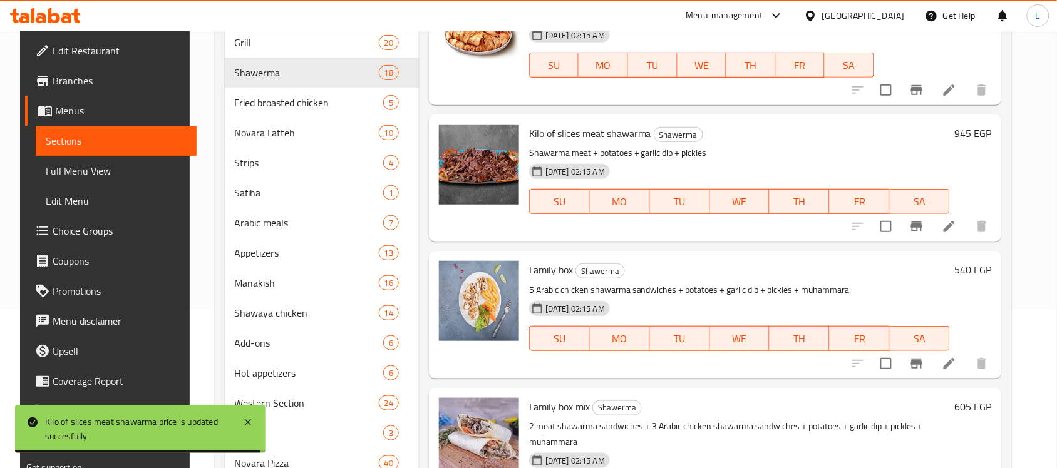
scroll to position [208, 0]
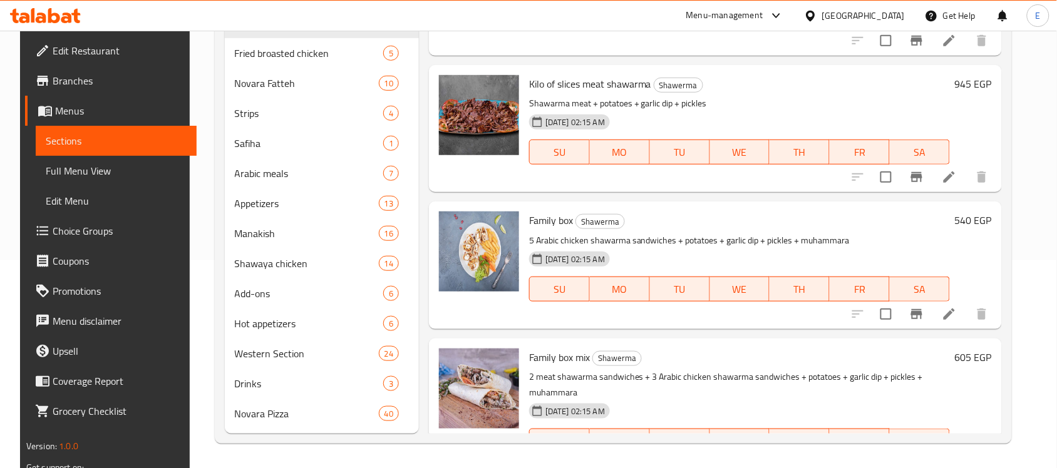
click at [977, 349] on h6 "605 EGP" at bounding box center [973, 358] width 37 height 18
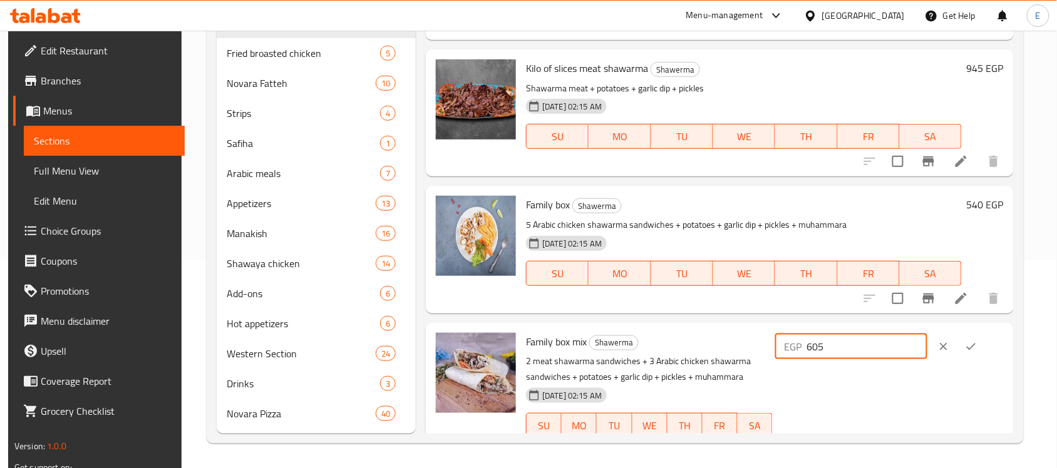
drag, startPoint x: 878, startPoint y: 320, endPoint x: 800, endPoint y: 317, distance: 77.7
click at [800, 334] on div "EGP 605 ​" at bounding box center [851, 346] width 152 height 25
type input "675"
click at [977, 341] on icon "ok" at bounding box center [971, 347] width 13 height 13
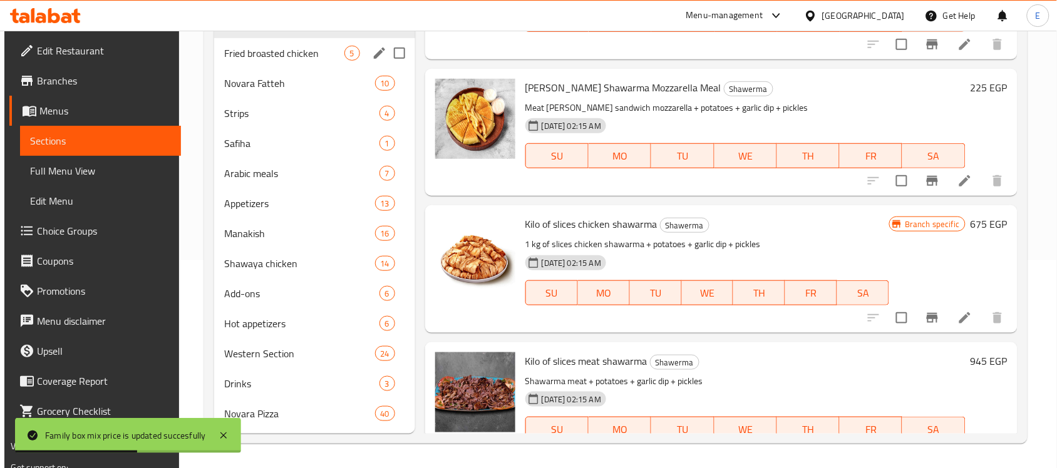
scroll to position [0, 0]
